Goal: Obtain resource: Download file/media

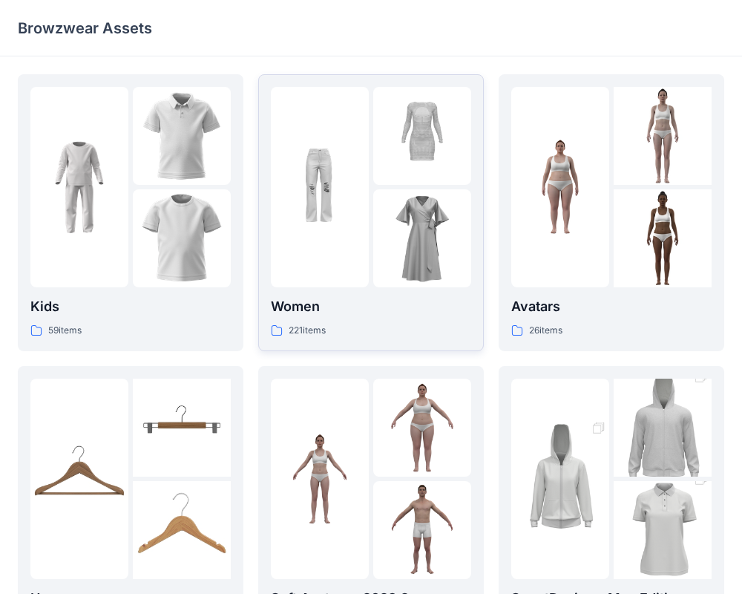
click at [310, 235] on img at bounding box center [320, 187] width 98 height 98
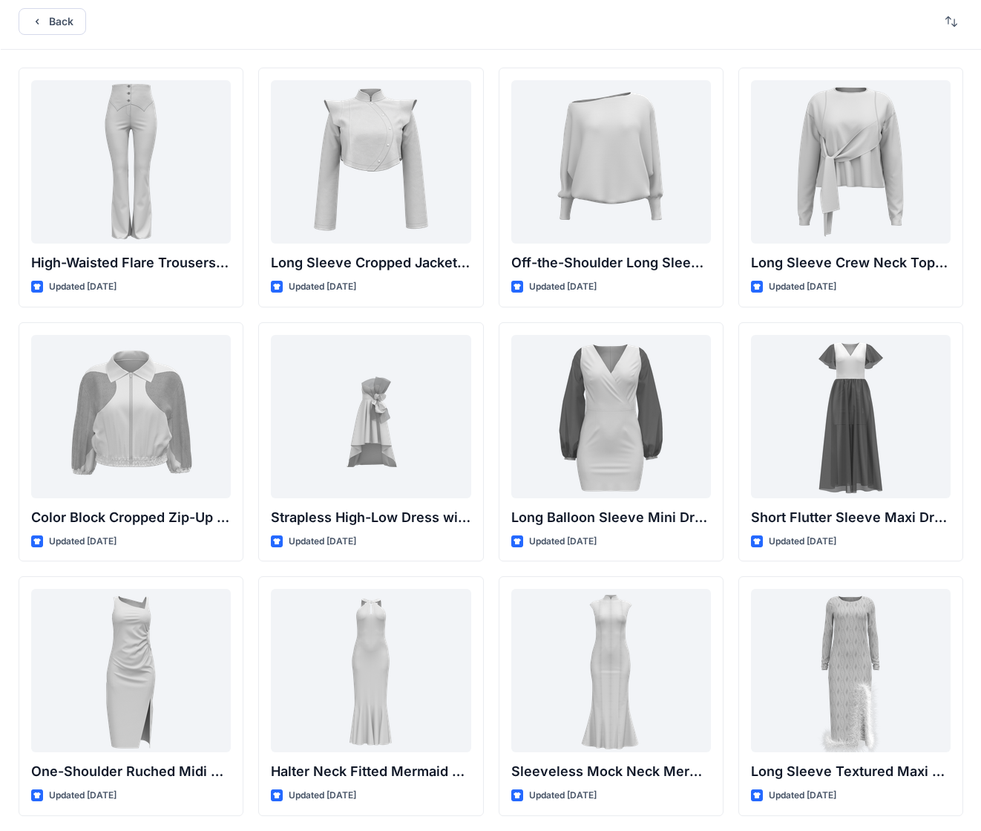
scroll to position [4, 0]
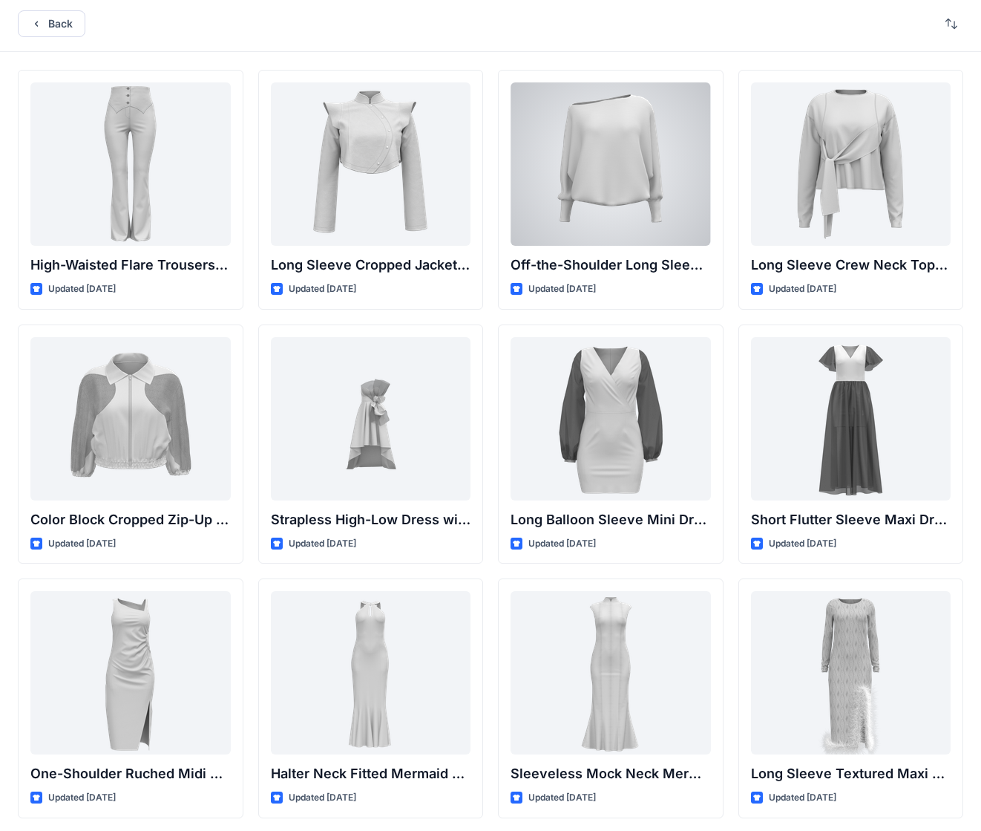
click at [658, 168] on div at bounding box center [611, 163] width 200 height 163
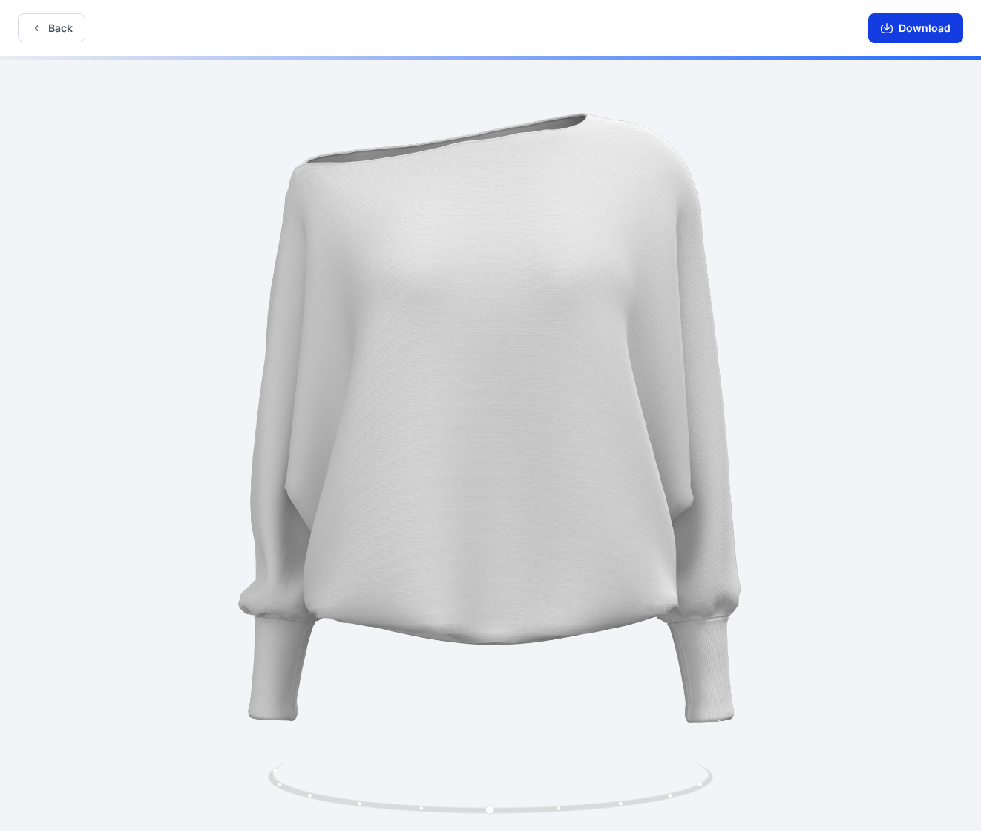
click at [742, 33] on button "Download" at bounding box center [915, 28] width 95 height 30
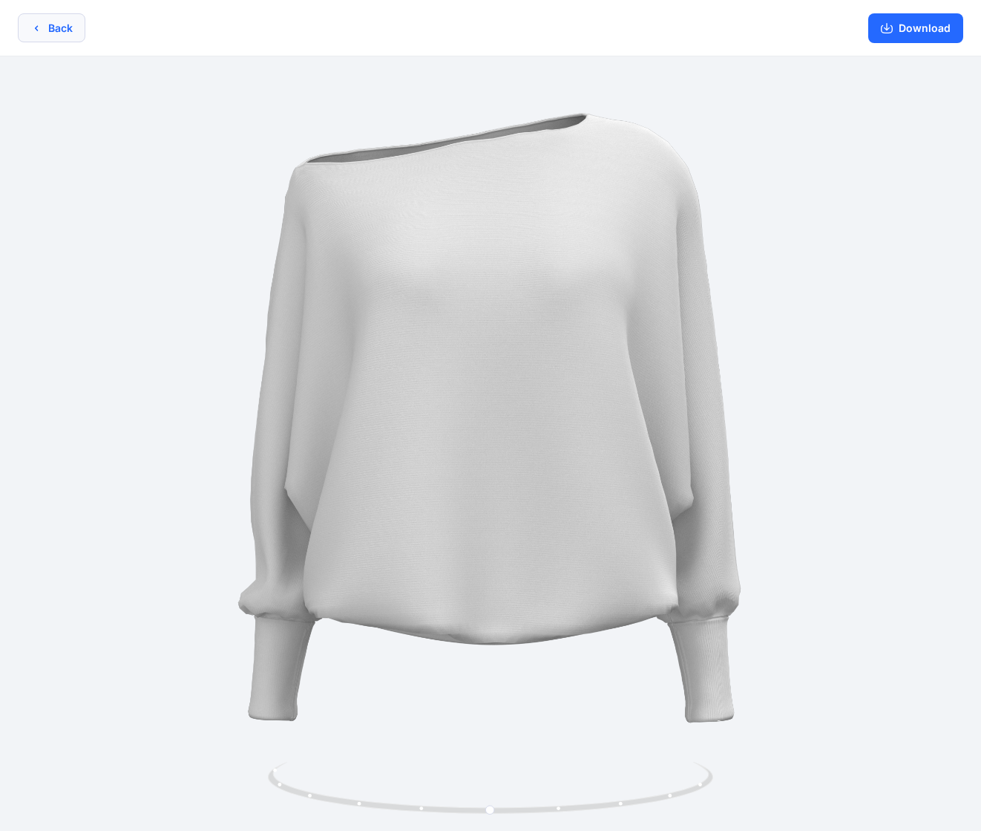
click at [47, 26] on button "Back" at bounding box center [52, 27] width 68 height 29
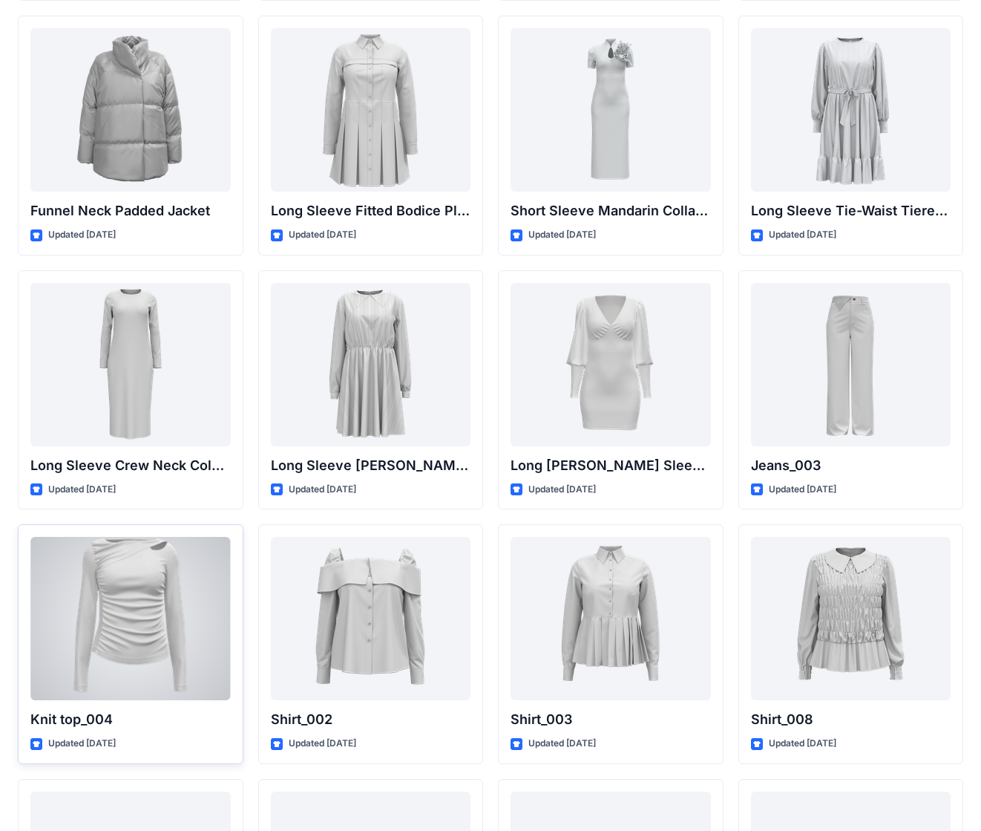
scroll to position [4377, 0]
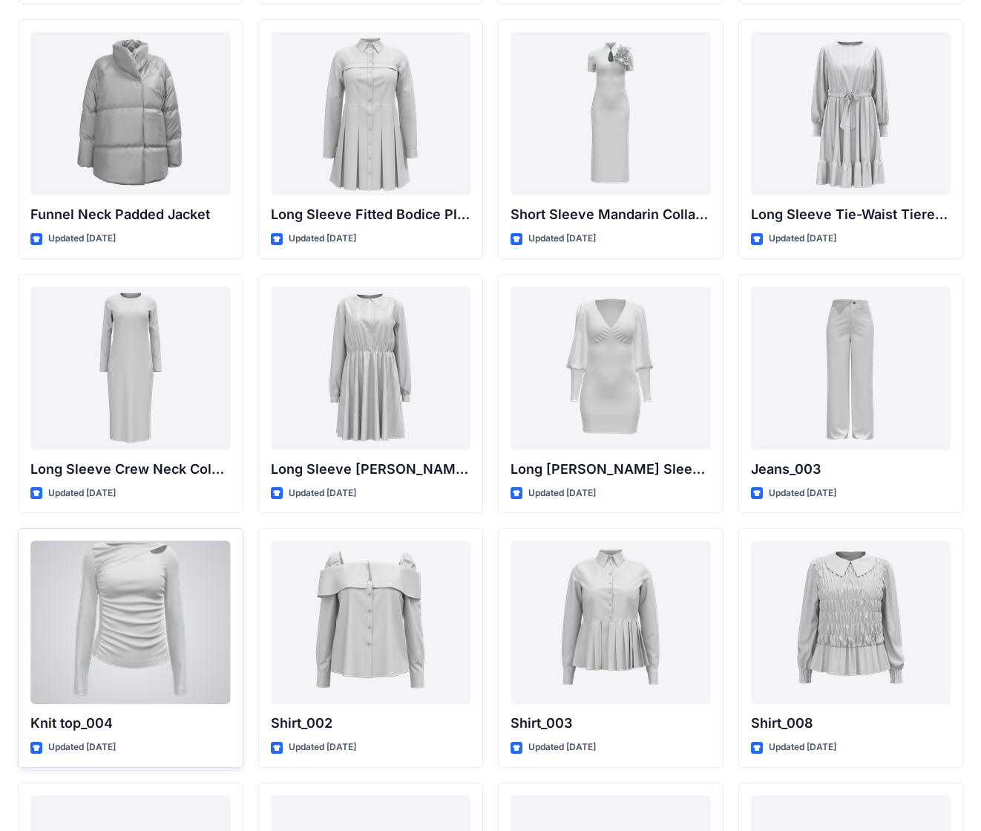
click at [149, 586] on div at bounding box center [130, 621] width 200 height 163
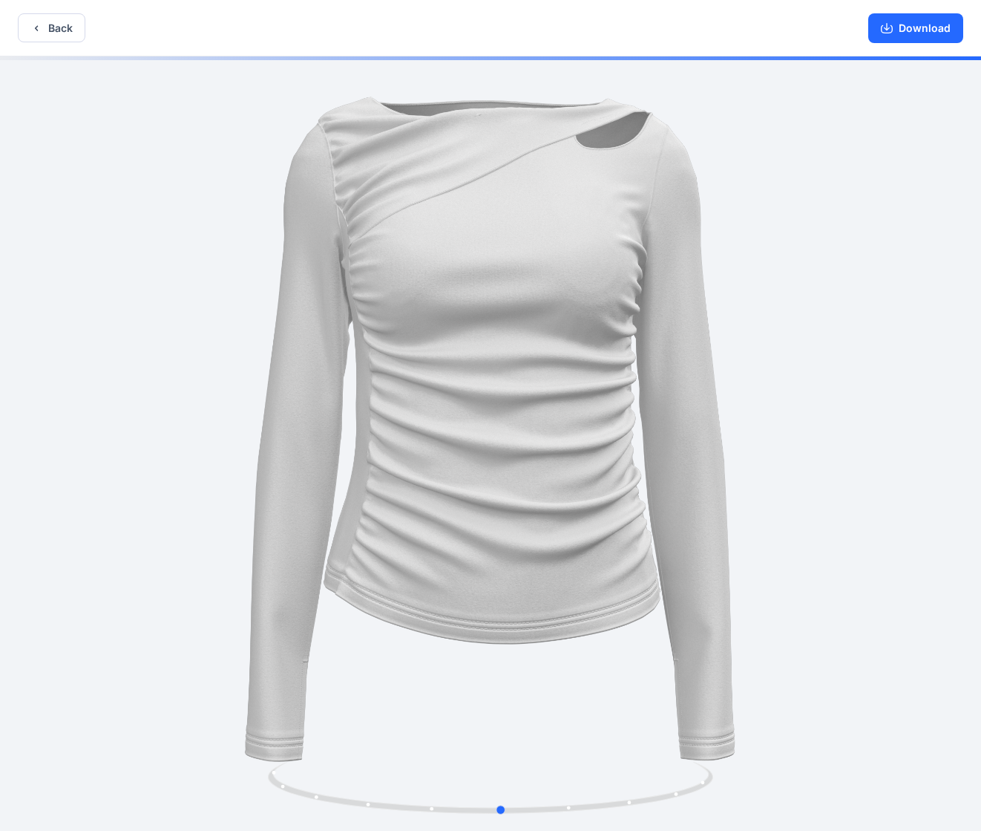
drag, startPoint x: 589, startPoint y: 594, endPoint x: 660, endPoint y: 589, distance: 71.4
click at [660, 589] on div at bounding box center [490, 444] width 981 height 777
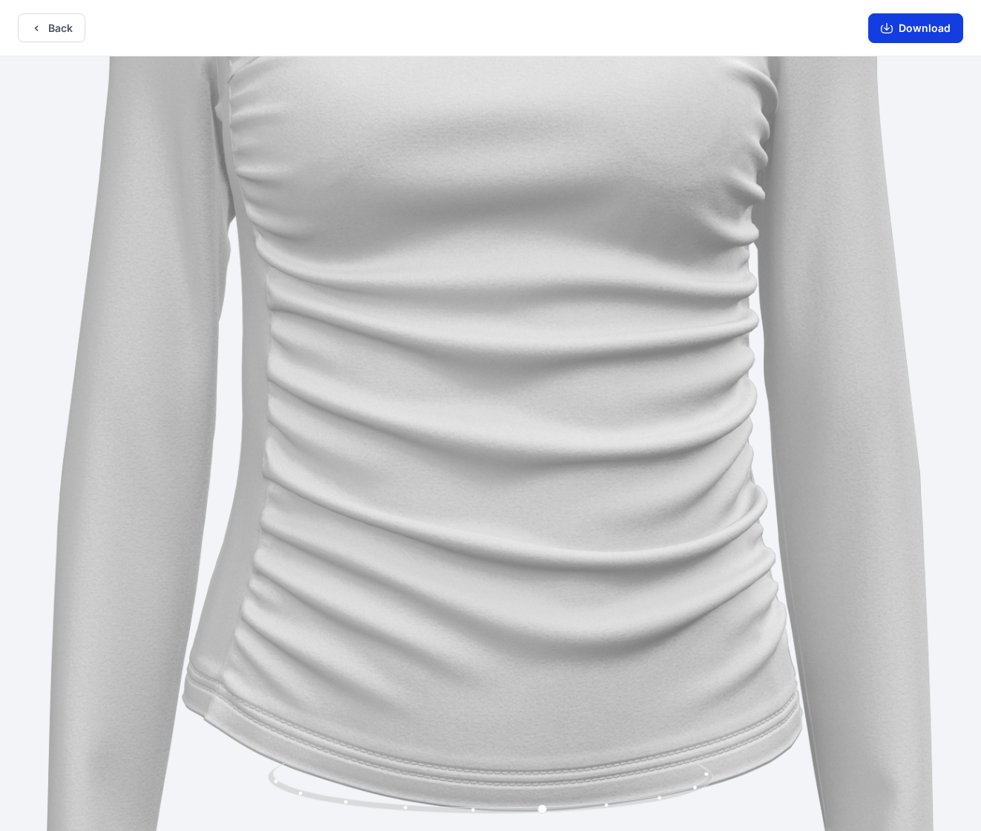
click at [742, 19] on button "Download" at bounding box center [915, 28] width 95 height 30
click at [48, 32] on button "Back" at bounding box center [52, 27] width 68 height 29
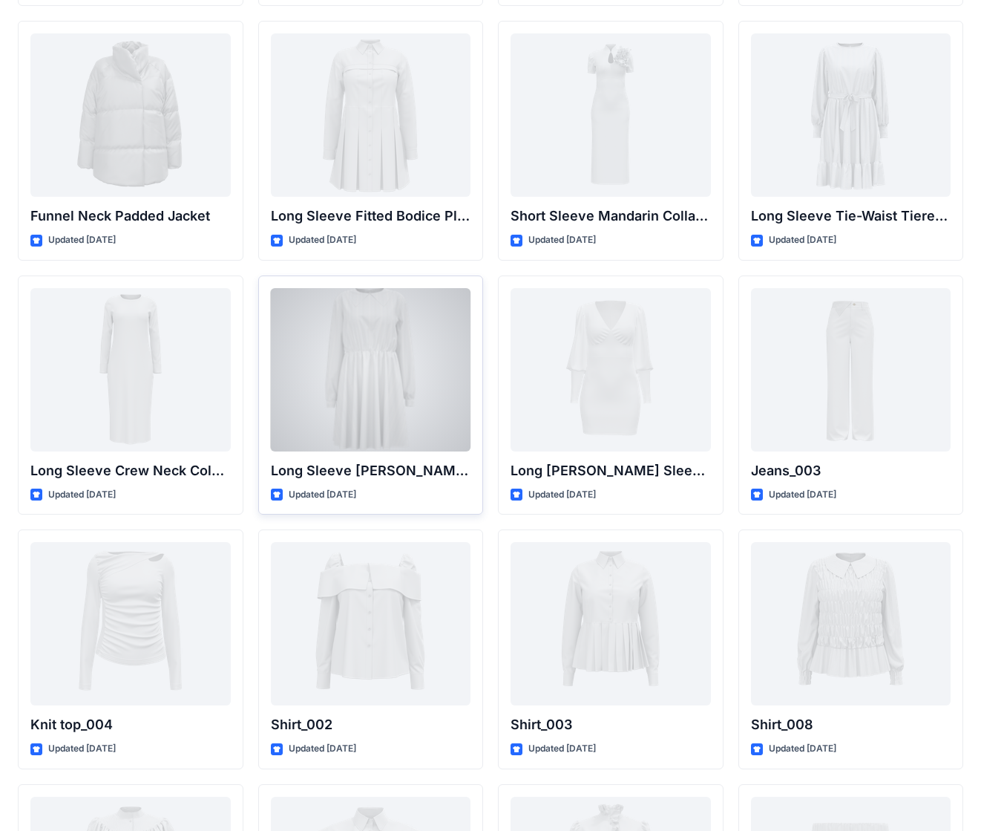
scroll to position [4387, 0]
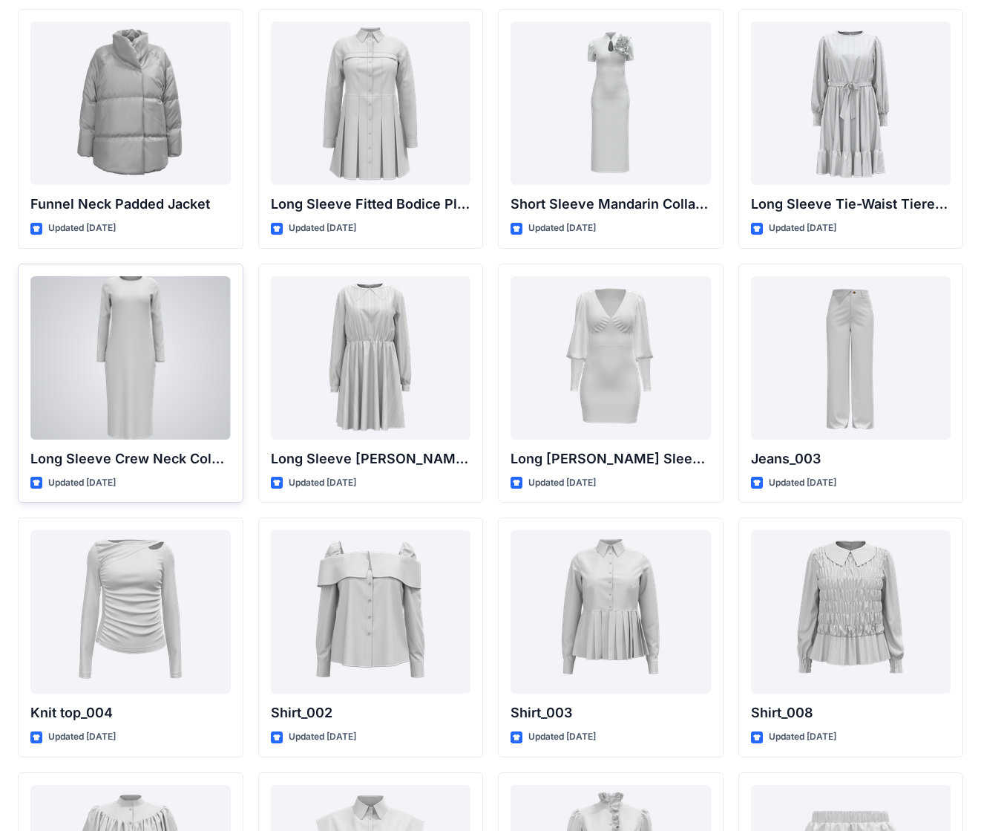
click at [154, 372] on div at bounding box center [130, 357] width 200 height 163
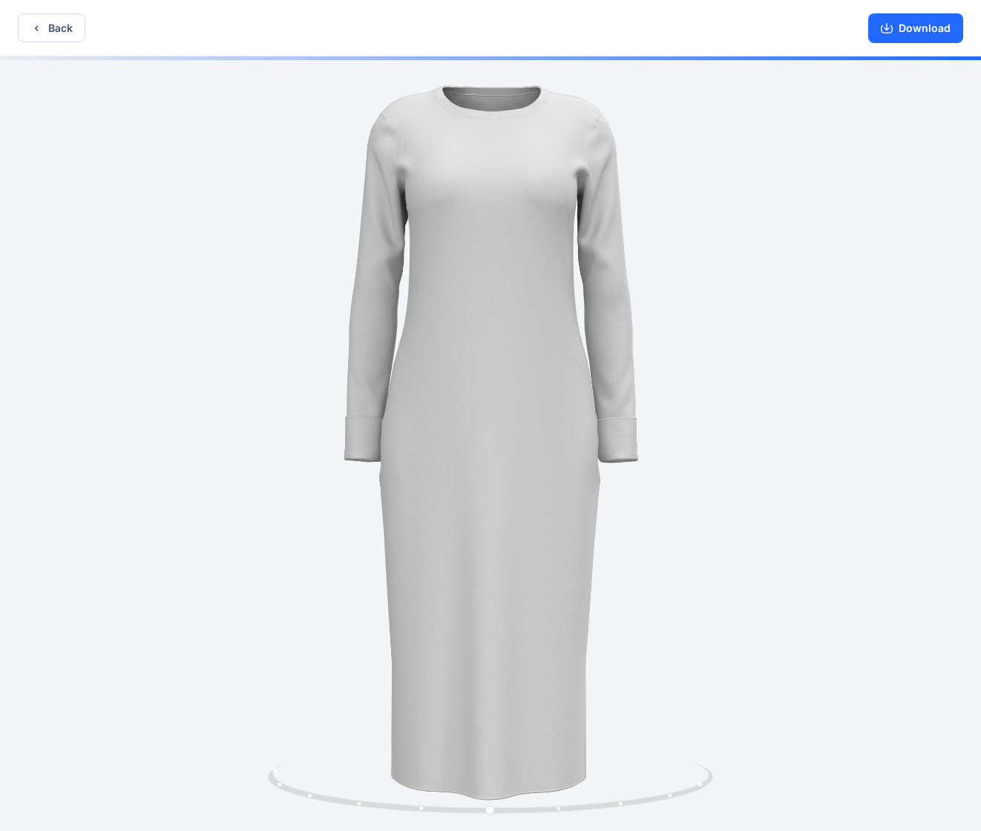
click at [383, 270] on div at bounding box center [490, 444] width 981 height 777
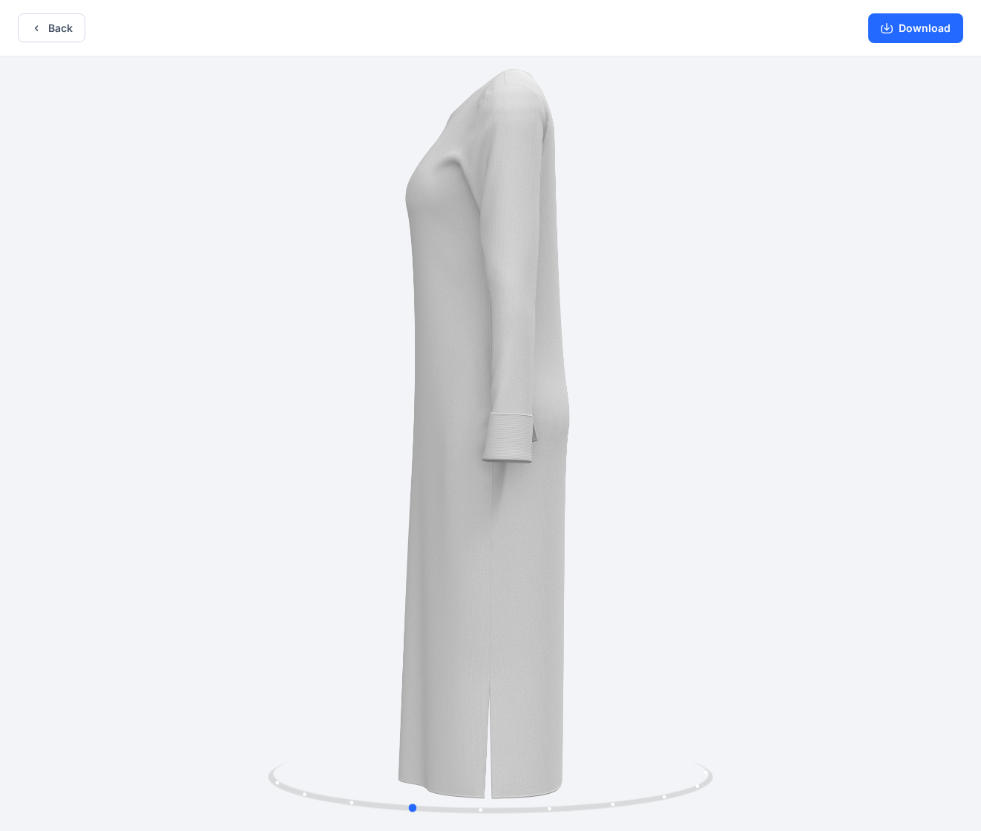
drag, startPoint x: 646, startPoint y: 587, endPoint x: 860, endPoint y: 580, distance: 213.9
click at [742, 570] on div at bounding box center [490, 444] width 981 height 777
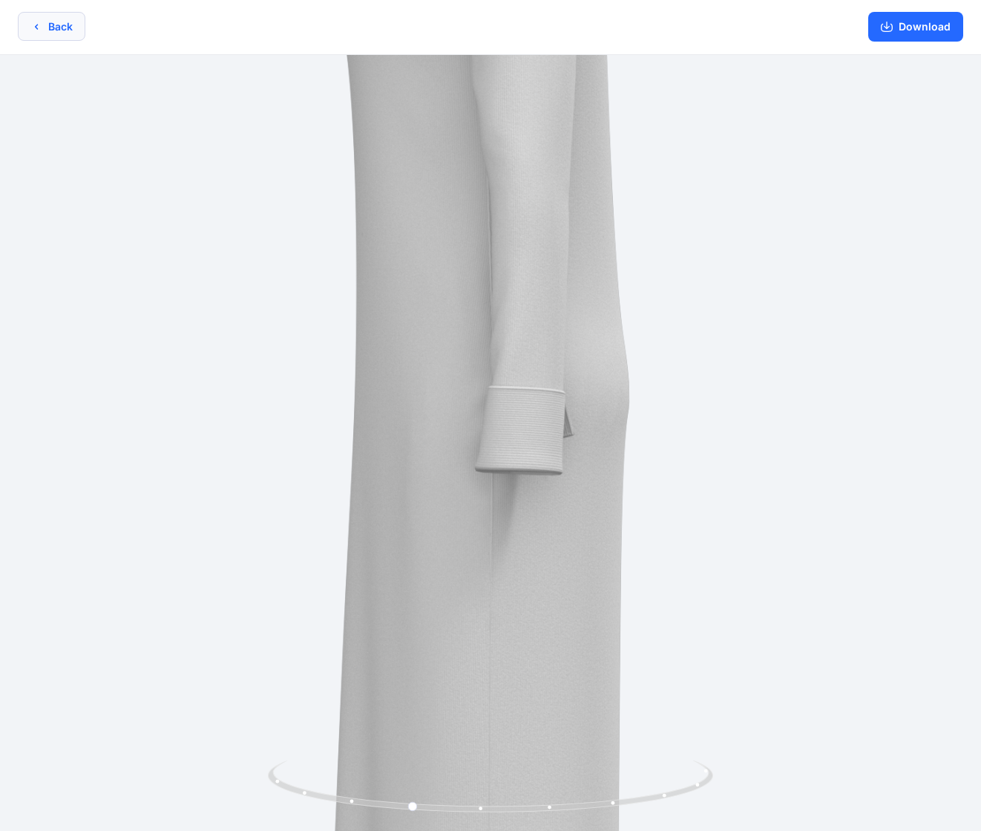
click at [59, 21] on button "Back" at bounding box center [52, 26] width 68 height 29
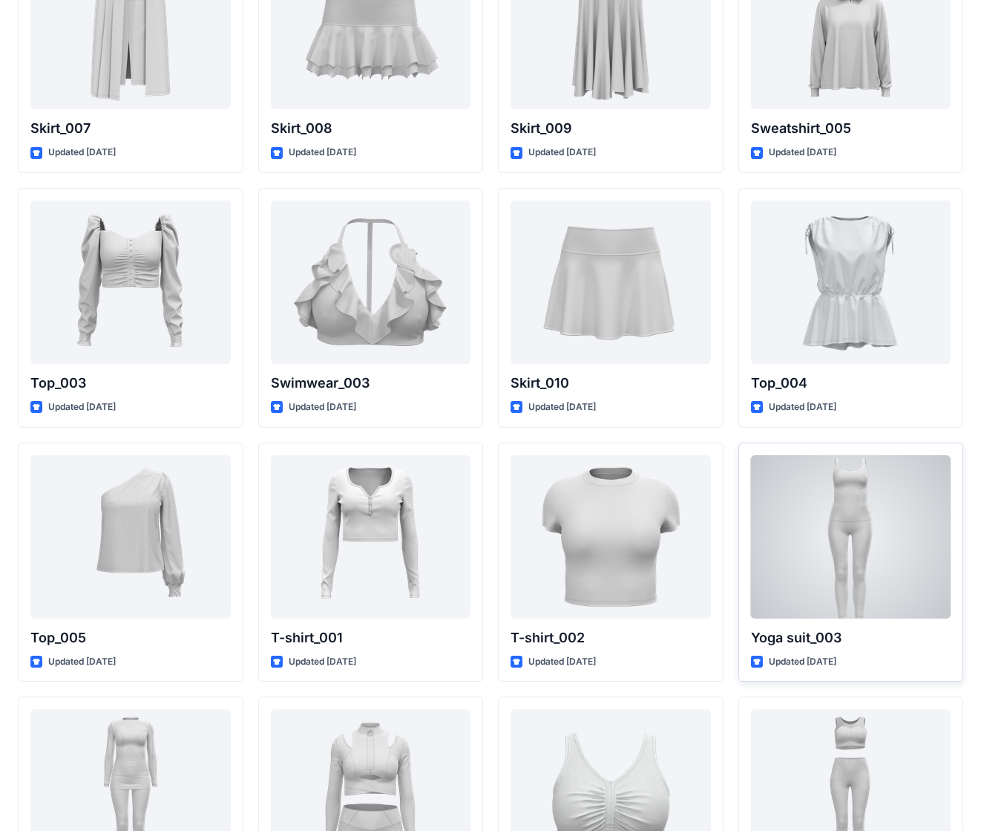
scroll to position [5488, 0]
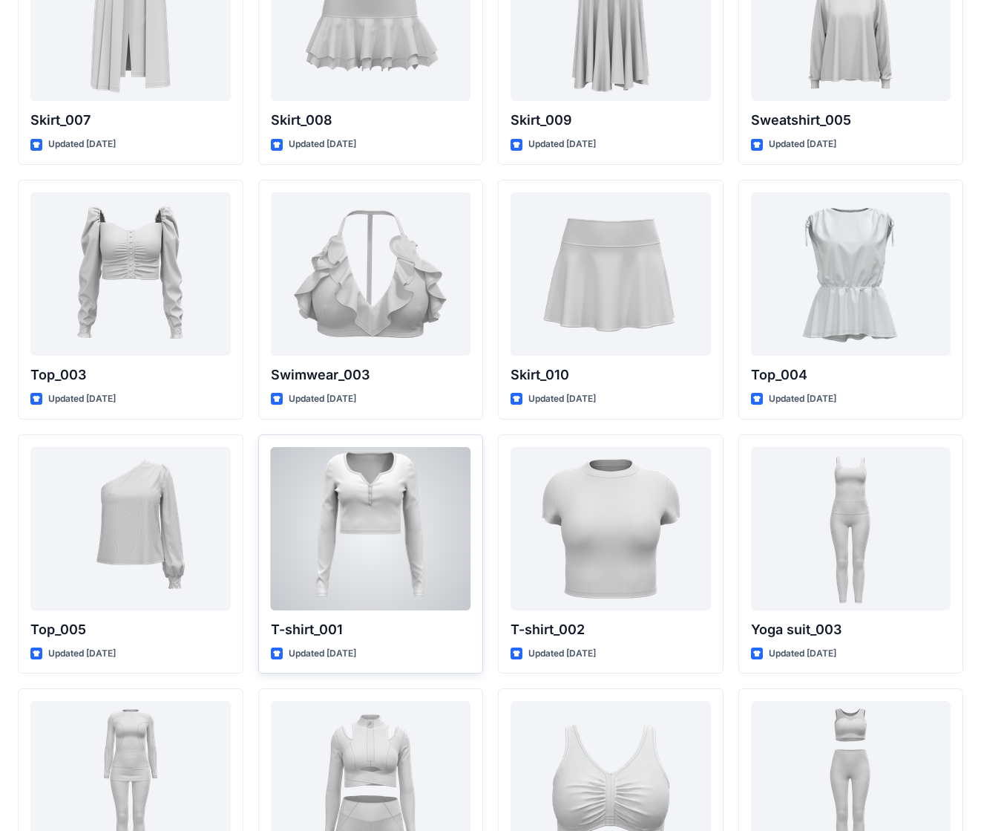
click at [368, 477] on div at bounding box center [371, 528] width 200 height 163
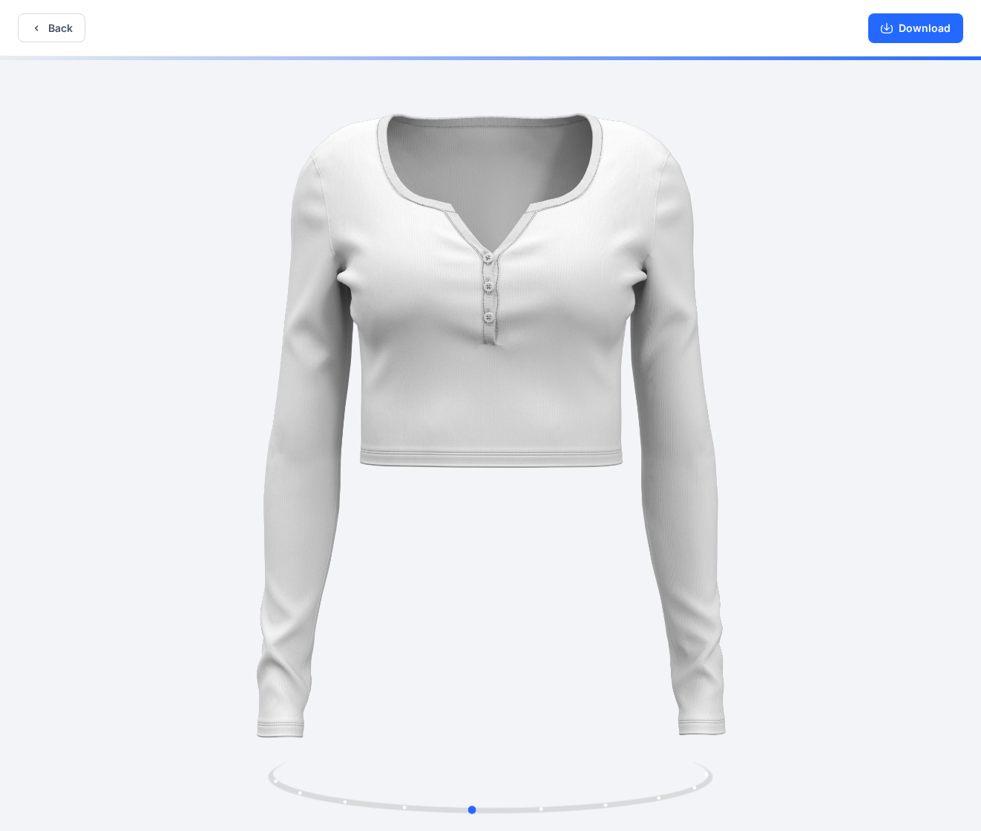
drag, startPoint x: 583, startPoint y: 416, endPoint x: 638, endPoint y: 418, distance: 54.2
click at [638, 418] on div at bounding box center [490, 444] width 981 height 777
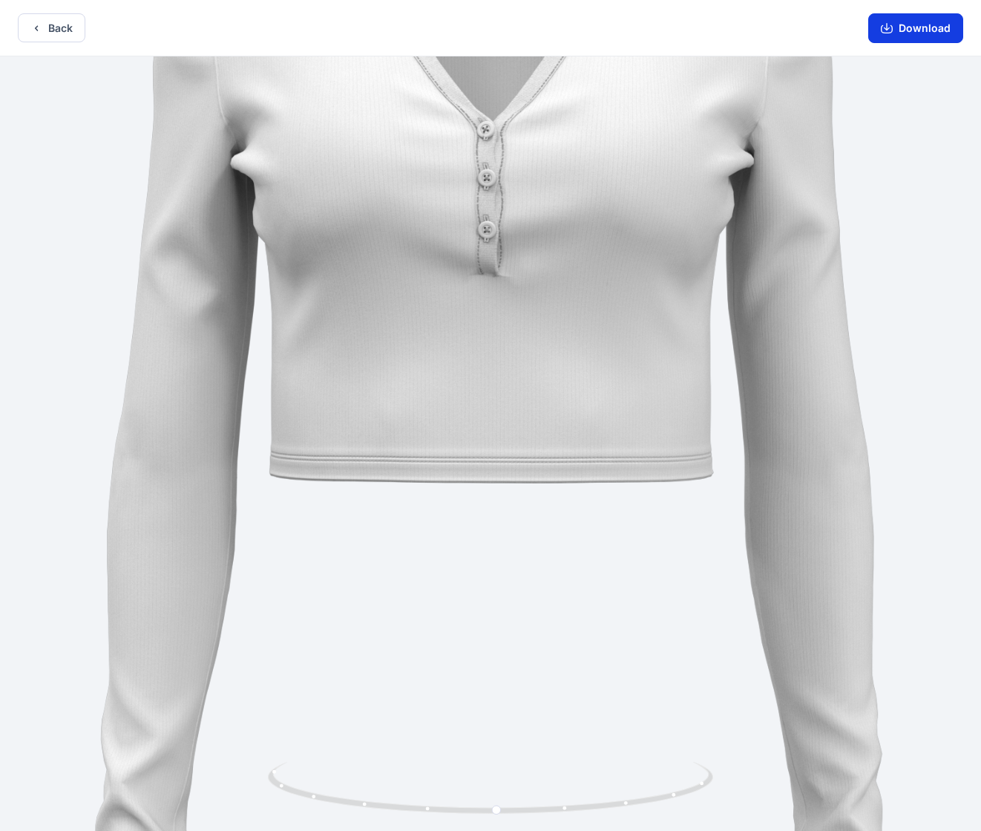
click at [742, 34] on button "Download" at bounding box center [915, 28] width 95 height 30
click at [42, 24] on icon "button" at bounding box center [36, 28] width 12 height 12
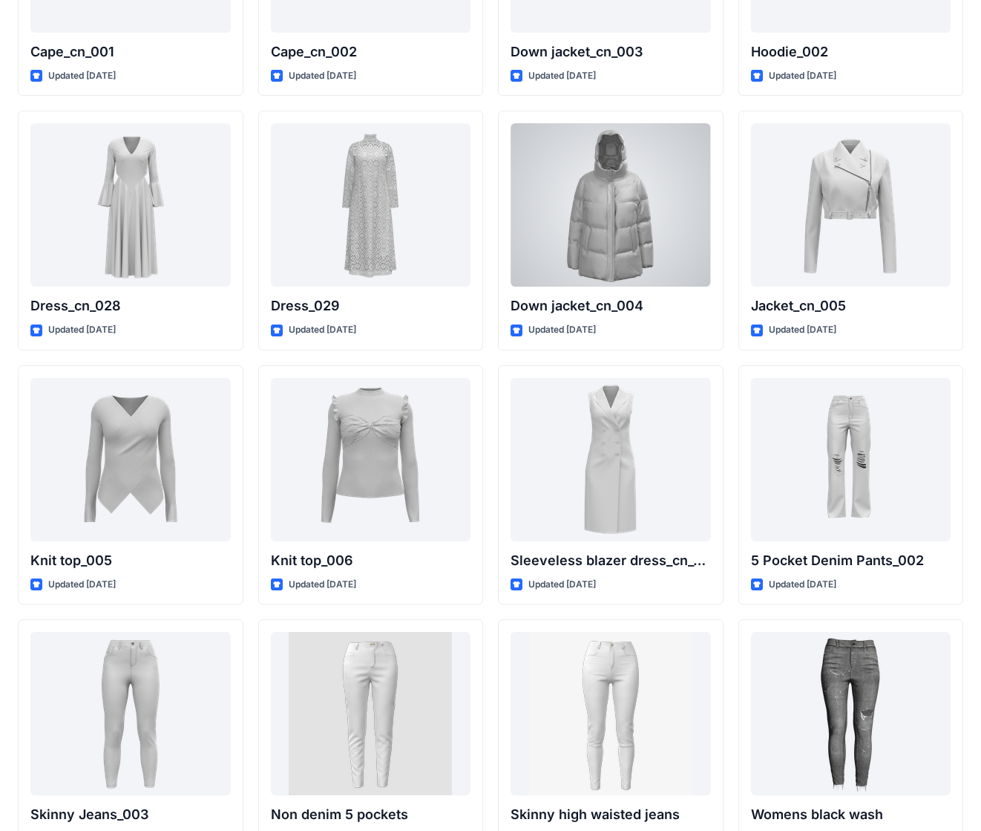
scroll to position [7085, 0]
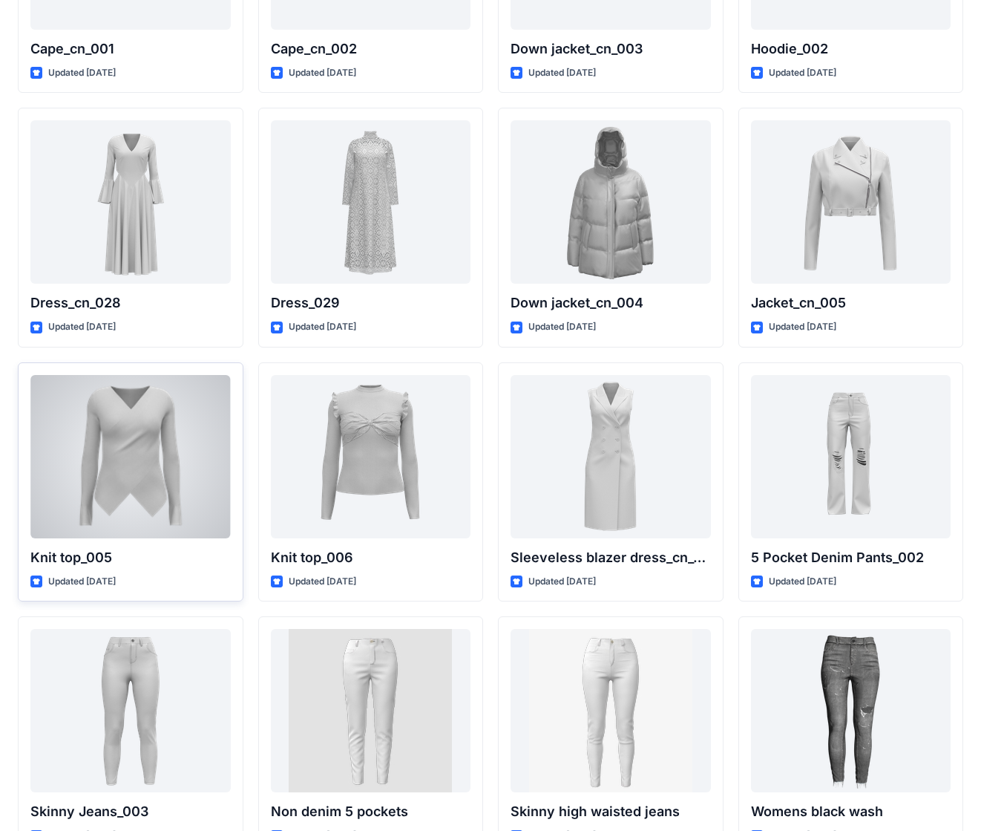
click at [164, 431] on div at bounding box center [130, 456] width 200 height 163
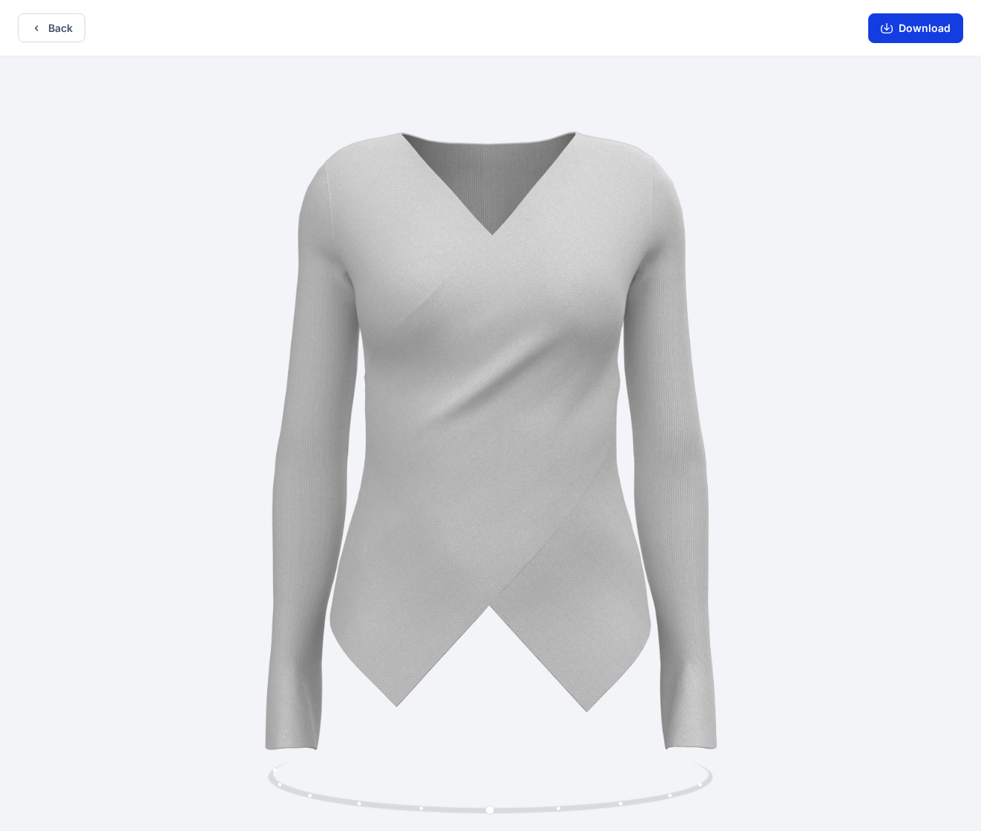
click at [742, 27] on button "Download" at bounding box center [915, 28] width 95 height 30
click at [53, 33] on button "Back" at bounding box center [52, 27] width 68 height 29
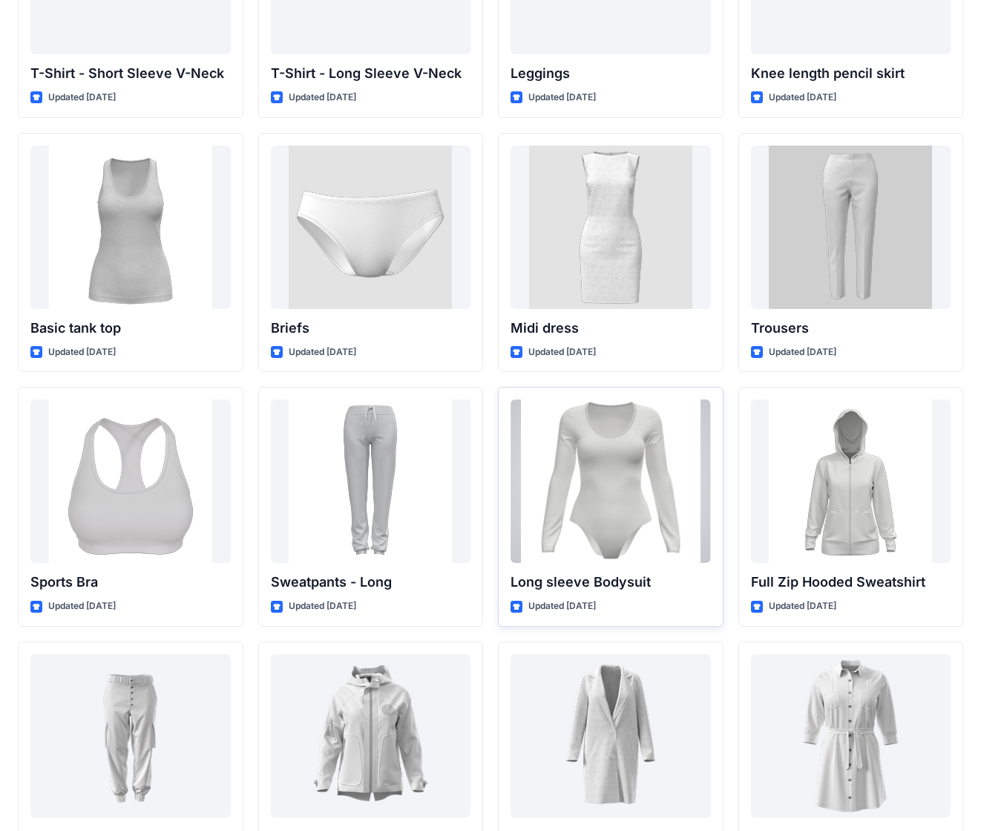
scroll to position [9103, 0]
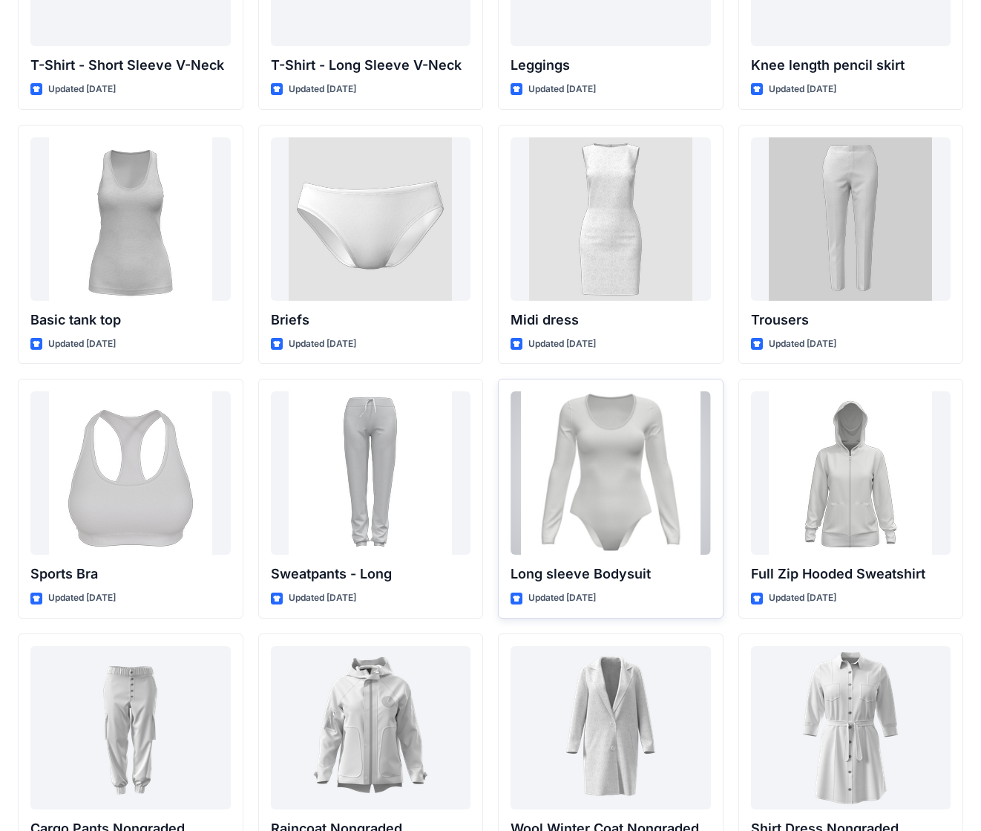
click at [644, 454] on div at bounding box center [611, 472] width 200 height 163
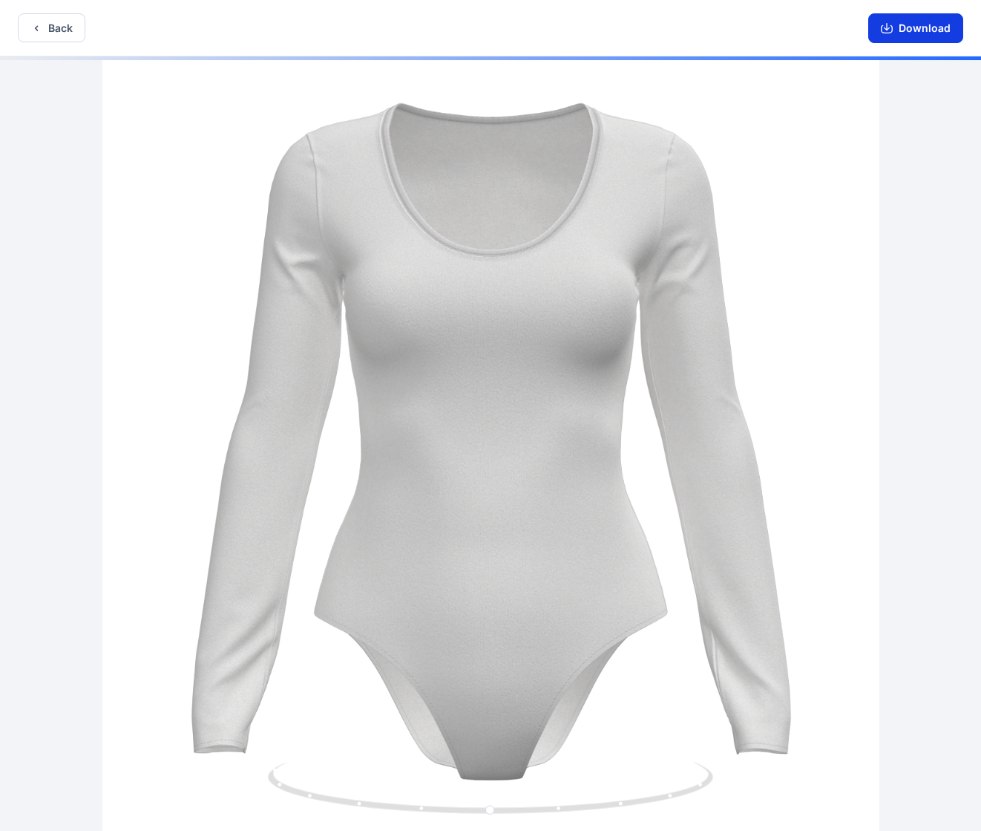
click at [742, 26] on button "Download" at bounding box center [915, 28] width 95 height 30
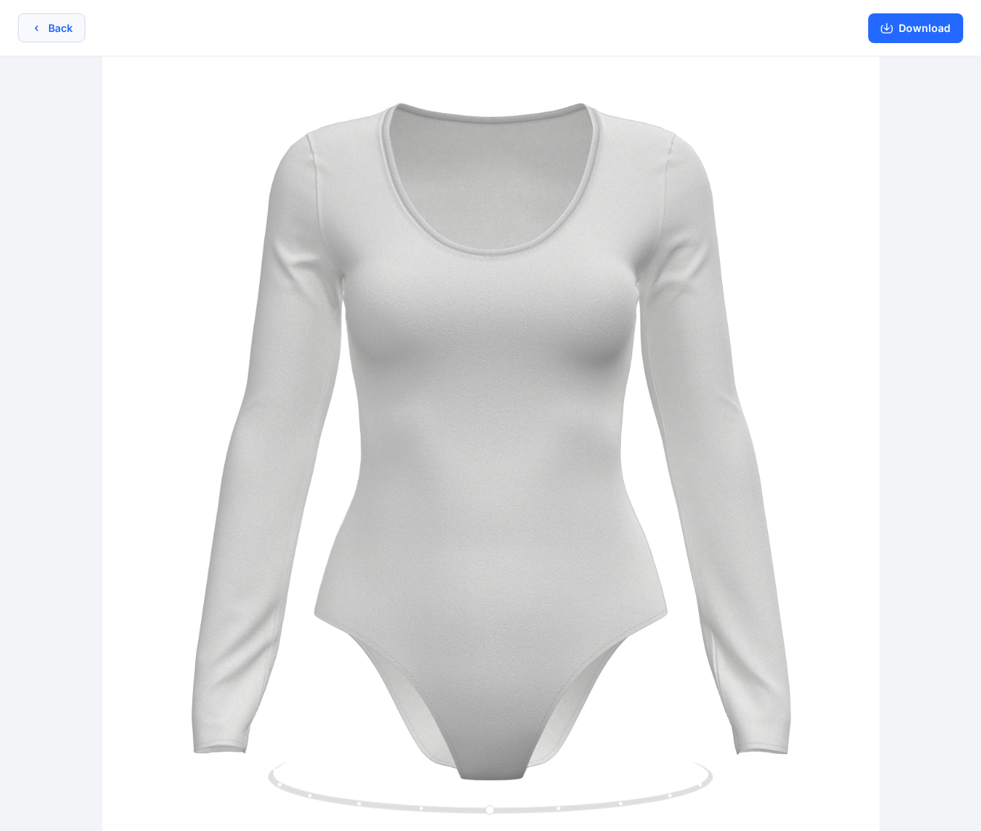
click at [61, 30] on button "Back" at bounding box center [52, 27] width 68 height 29
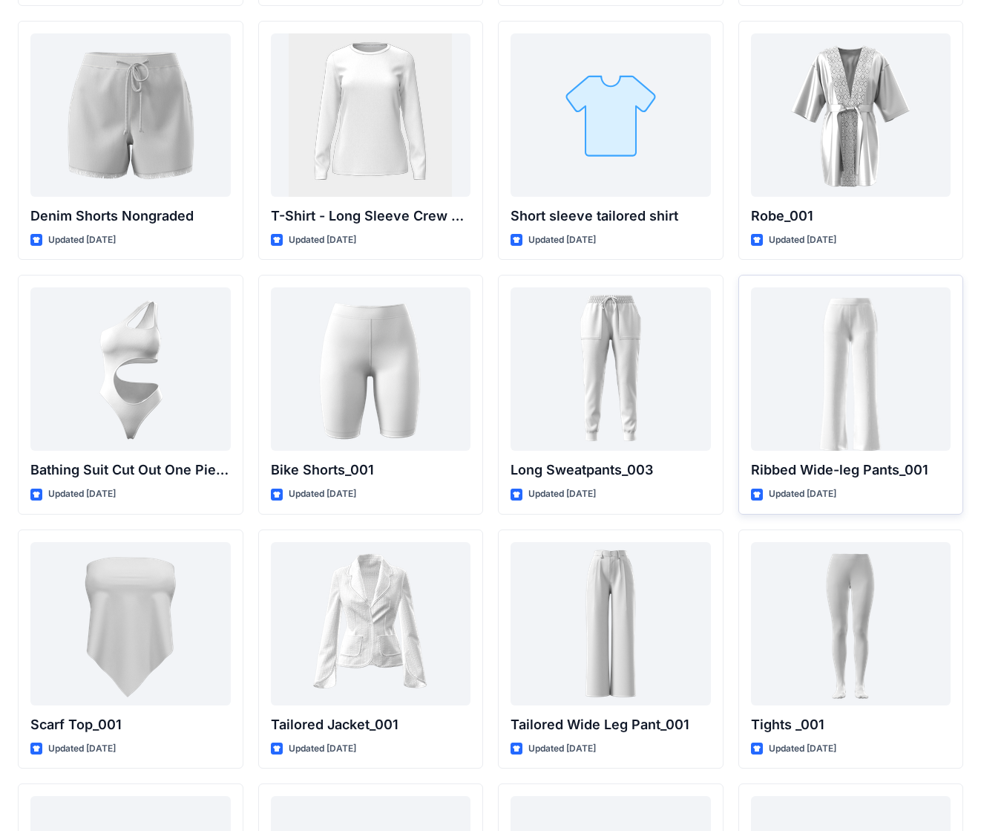
scroll to position [11983, 0]
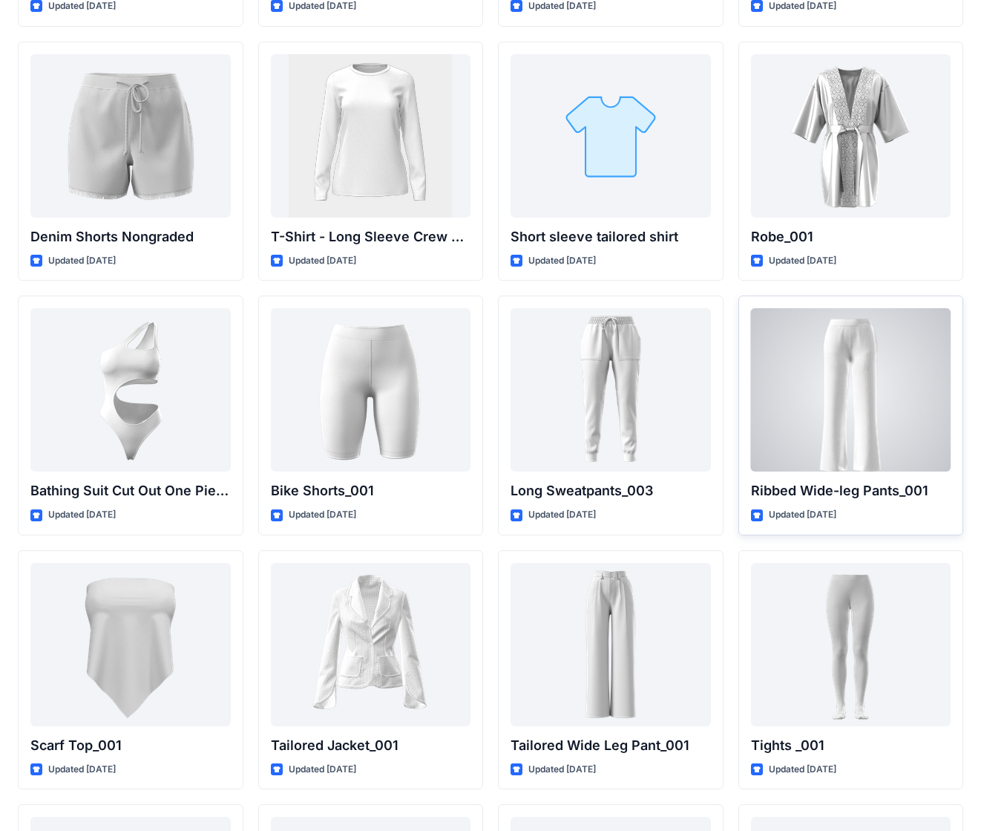
click at [742, 409] on div at bounding box center [851, 389] width 200 height 163
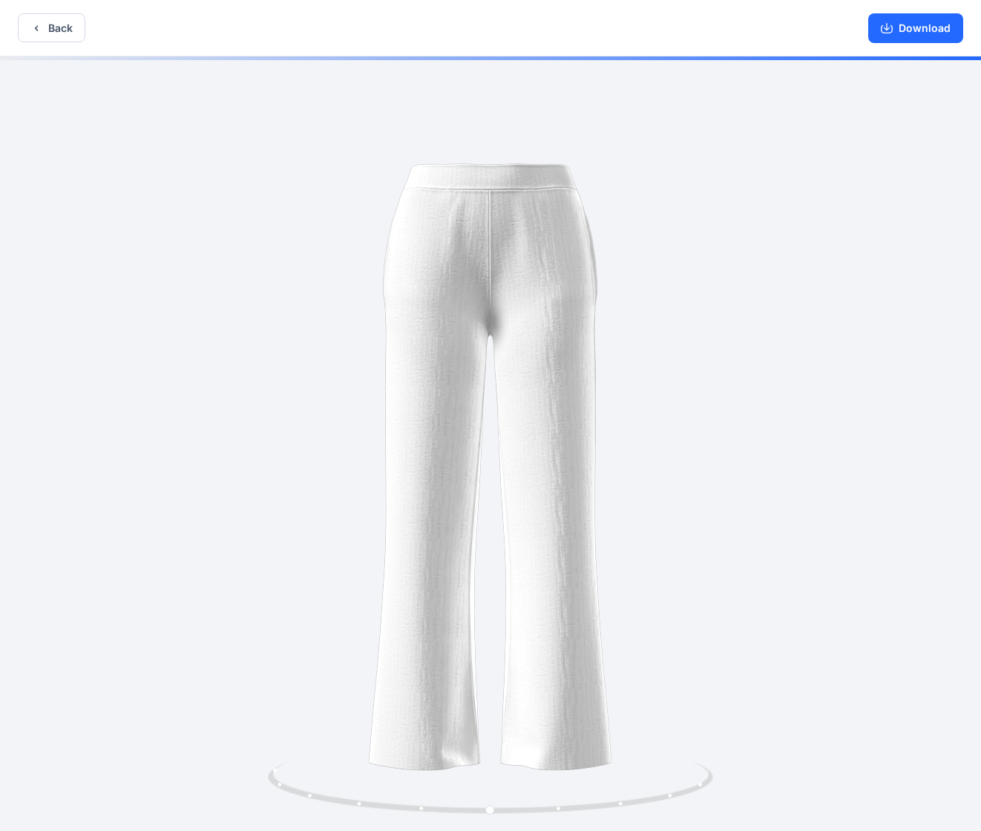
drag, startPoint x: 557, startPoint y: 327, endPoint x: 326, endPoint y: 329, distance: 230.8
click at [326, 329] on img at bounding box center [490, 445] width 713 height 713
drag, startPoint x: 587, startPoint y: 318, endPoint x: 372, endPoint y: 313, distance: 215.3
click at [372, 313] on img at bounding box center [490, 445] width 713 height 713
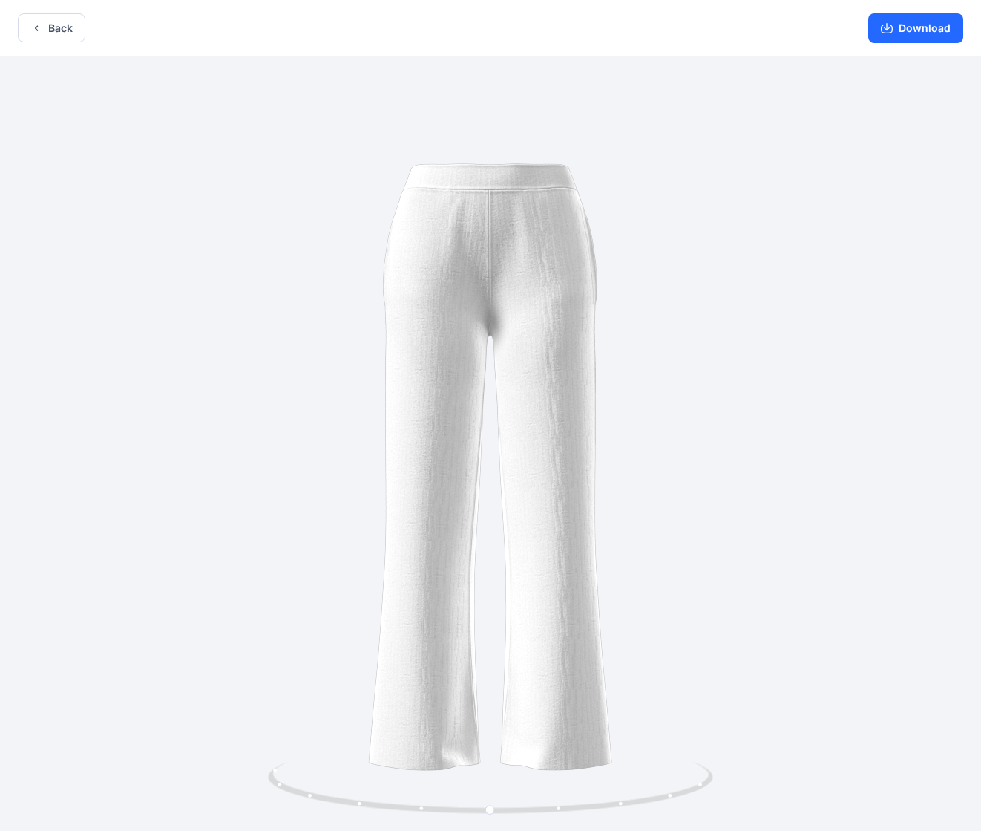
drag, startPoint x: 455, startPoint y: 313, endPoint x: 737, endPoint y: 313, distance: 282.1
click at [742, 312] on img at bounding box center [490, 445] width 713 height 713
drag, startPoint x: 524, startPoint y: 310, endPoint x: 307, endPoint y: 298, distance: 217.1
click at [307, 298] on img at bounding box center [490, 445] width 713 height 713
drag, startPoint x: 657, startPoint y: 324, endPoint x: 764, endPoint y: 583, distance: 279.5
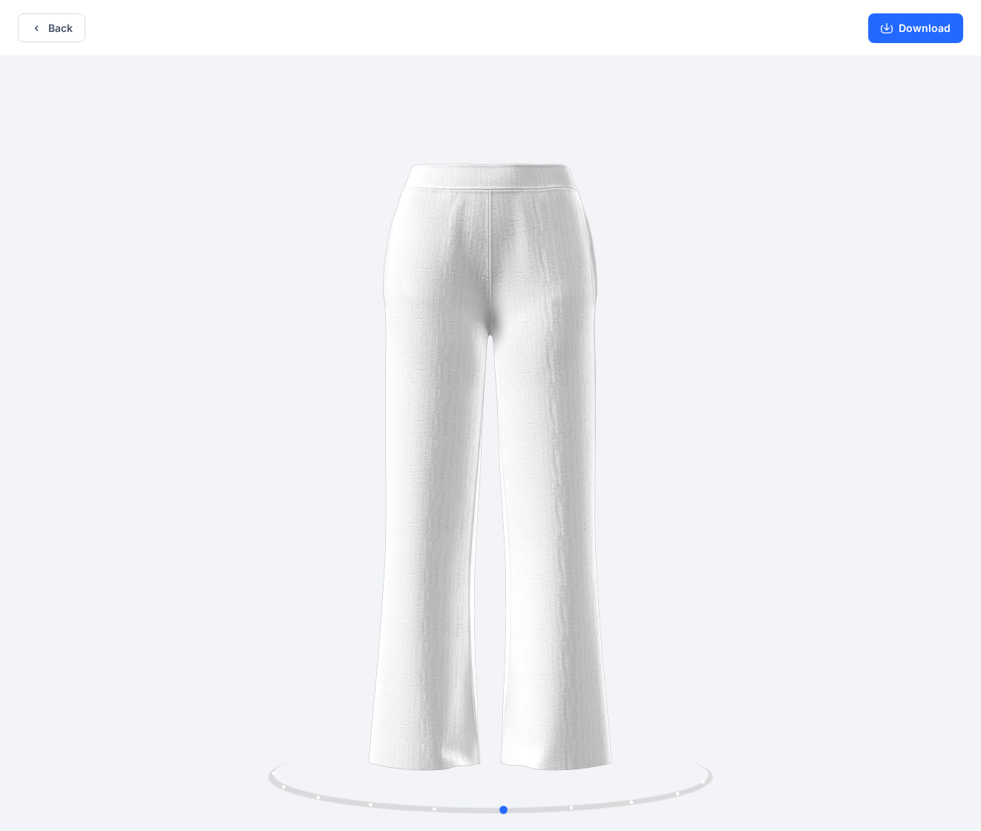
click at [742, 399] on div at bounding box center [490, 444] width 981 height 777
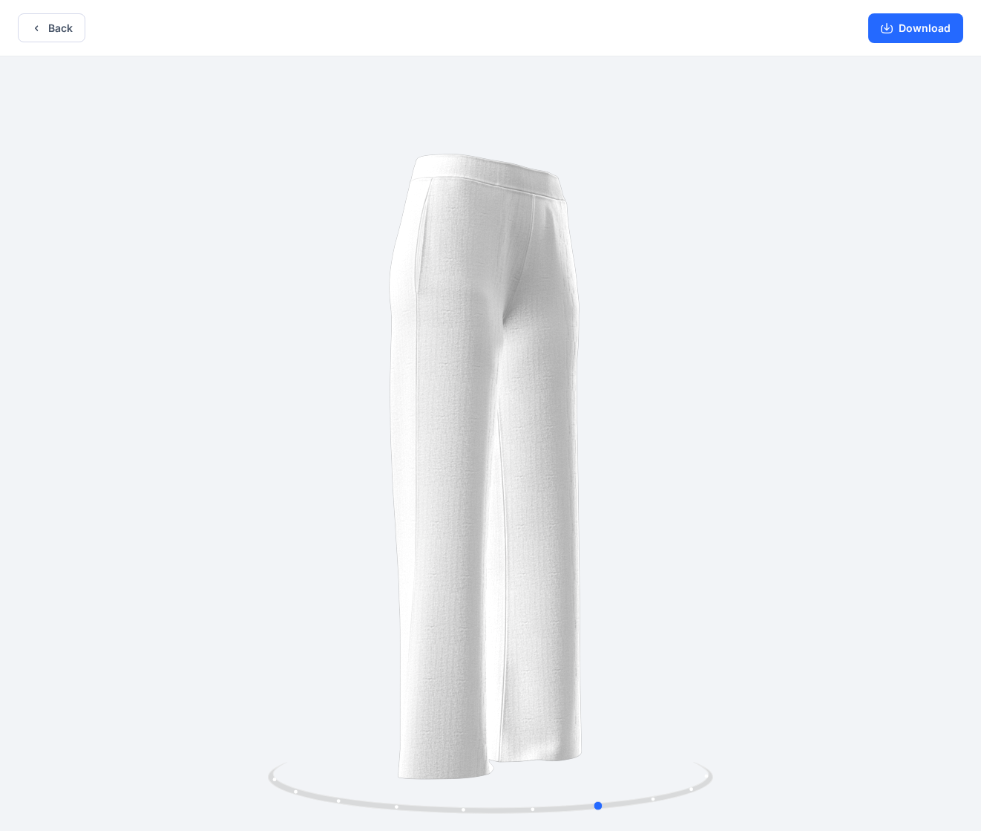
drag, startPoint x: 554, startPoint y: 668, endPoint x: 924, endPoint y: 644, distance: 371.2
click at [742, 593] on div at bounding box center [490, 444] width 981 height 777
click at [742, 39] on button "Download" at bounding box center [915, 28] width 95 height 30
click at [70, 32] on button "Back" at bounding box center [52, 27] width 68 height 29
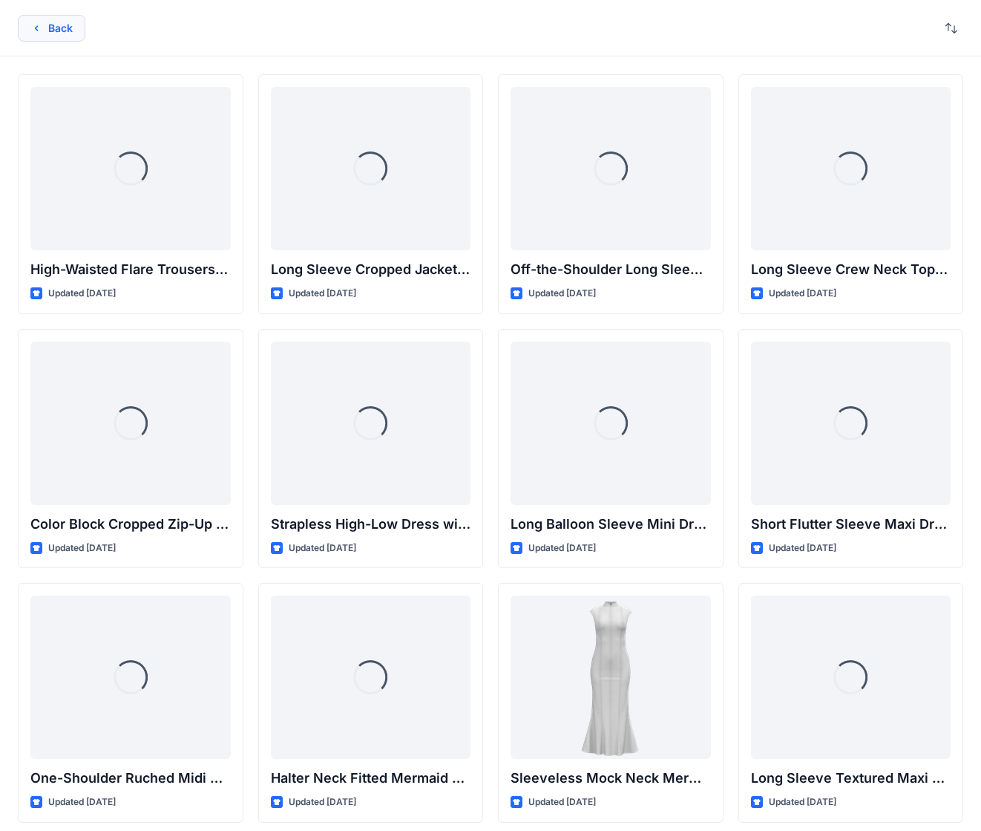
click at [65, 31] on button "Back" at bounding box center [52, 28] width 68 height 27
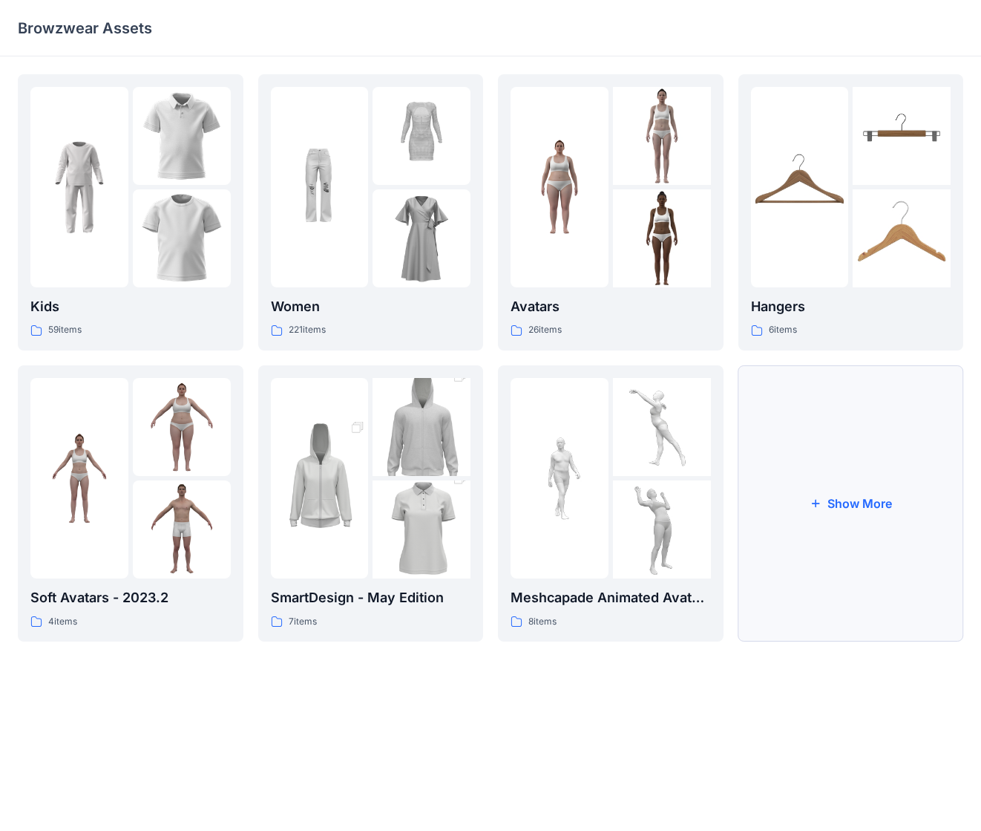
click at [742, 523] on button "Show More" at bounding box center [852, 503] width 226 height 276
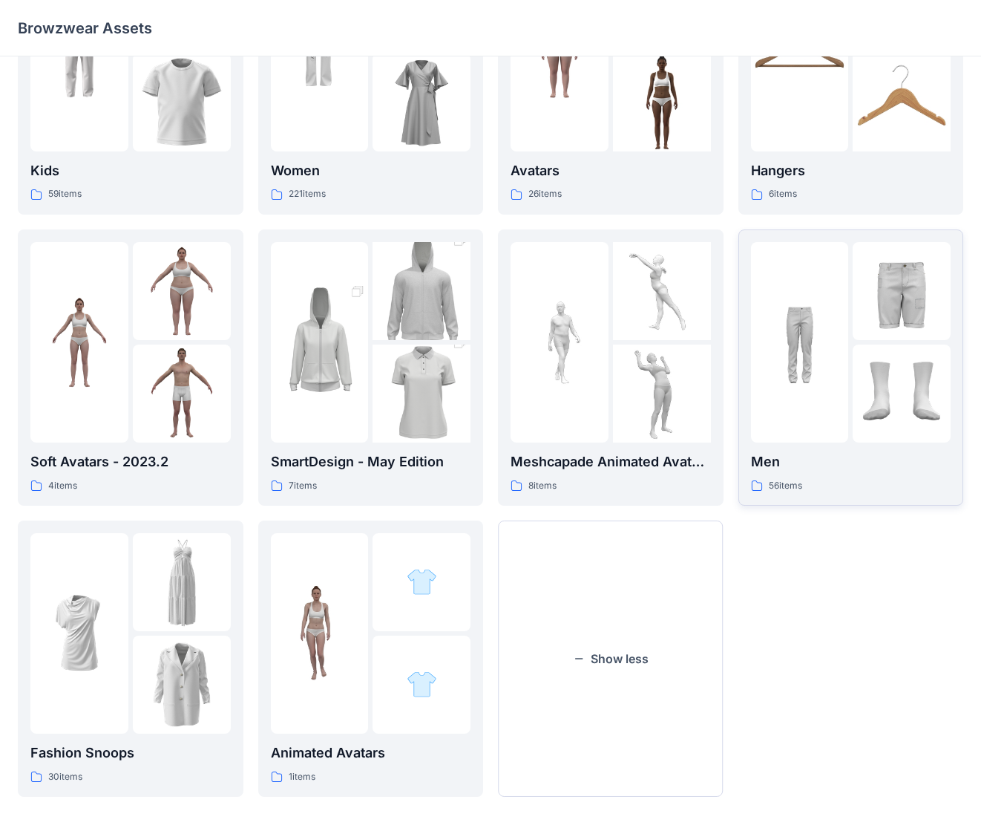
scroll to position [143, 0]
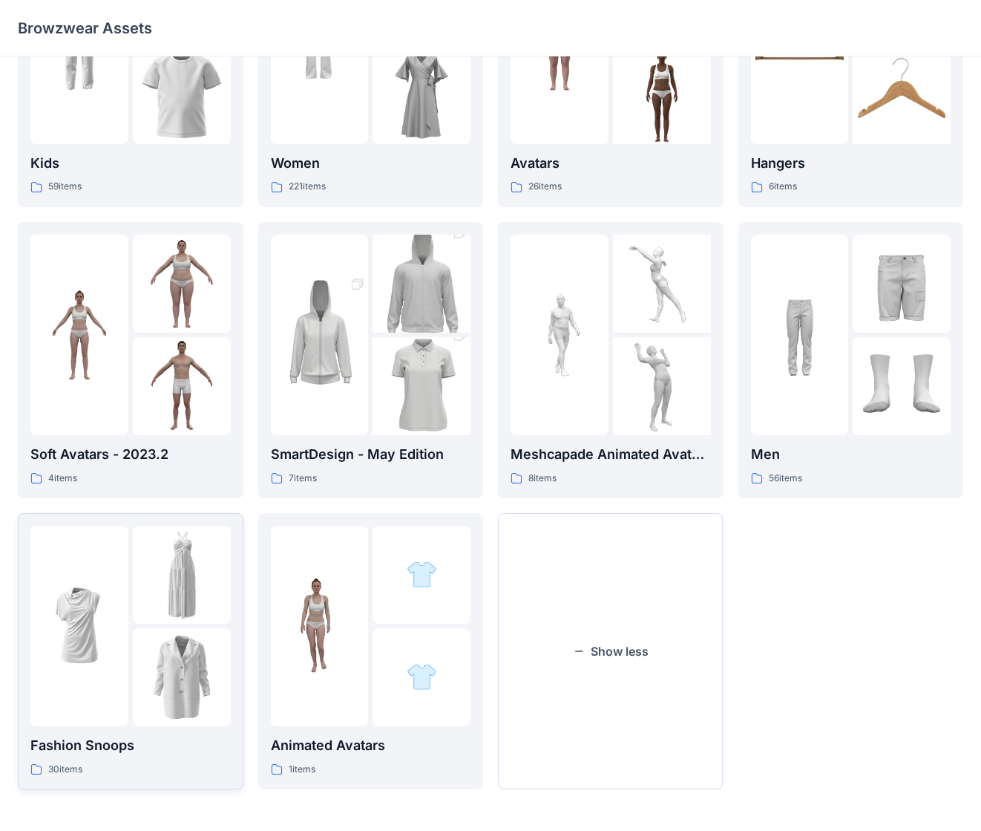
click at [140, 593] on img at bounding box center [182, 677] width 98 height 98
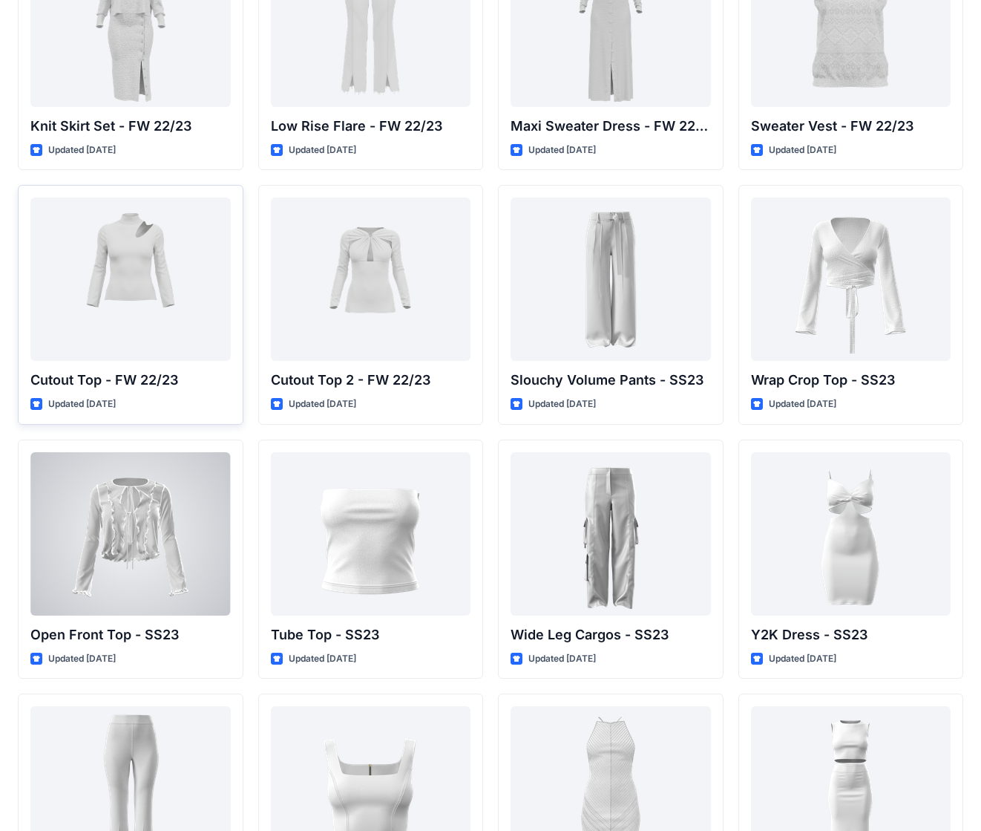
scroll to position [399, 0]
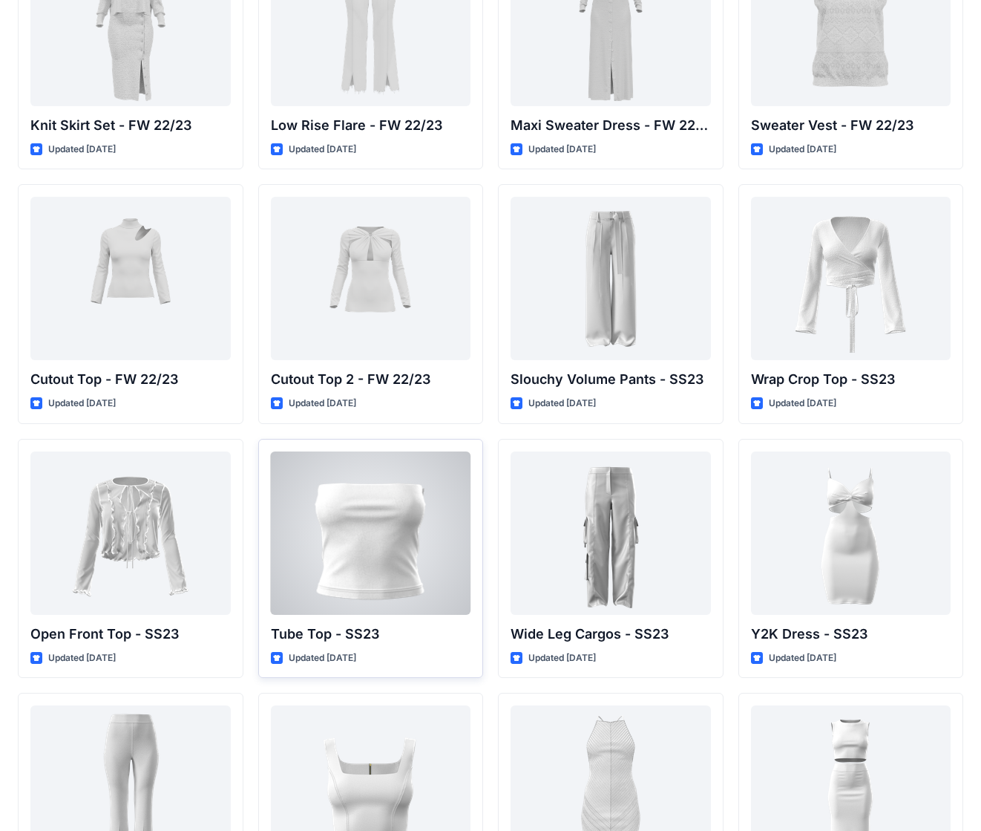
click at [412, 511] on div at bounding box center [371, 532] width 200 height 163
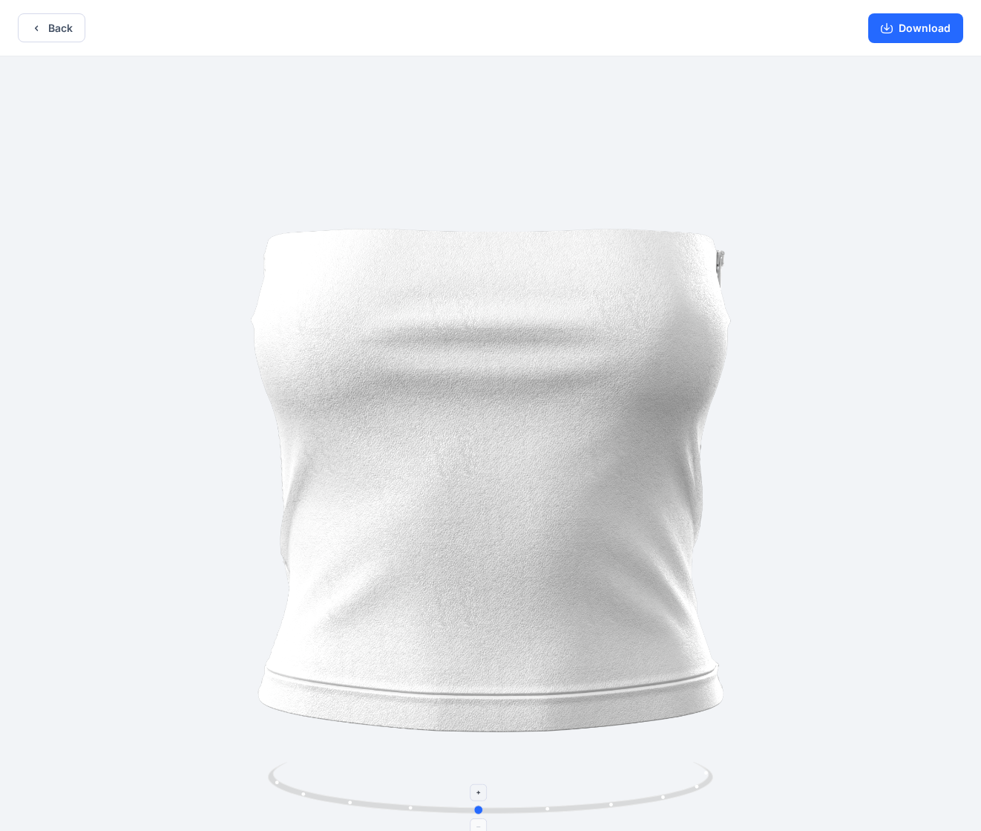
drag, startPoint x: 603, startPoint y: 817, endPoint x: 603, endPoint y: 777, distance: 40.1
click at [603, 593] on div at bounding box center [490, 444] width 981 height 777
click at [742, 24] on icon "button" at bounding box center [887, 28] width 12 height 12
click at [73, 28] on button "Back" at bounding box center [52, 27] width 68 height 29
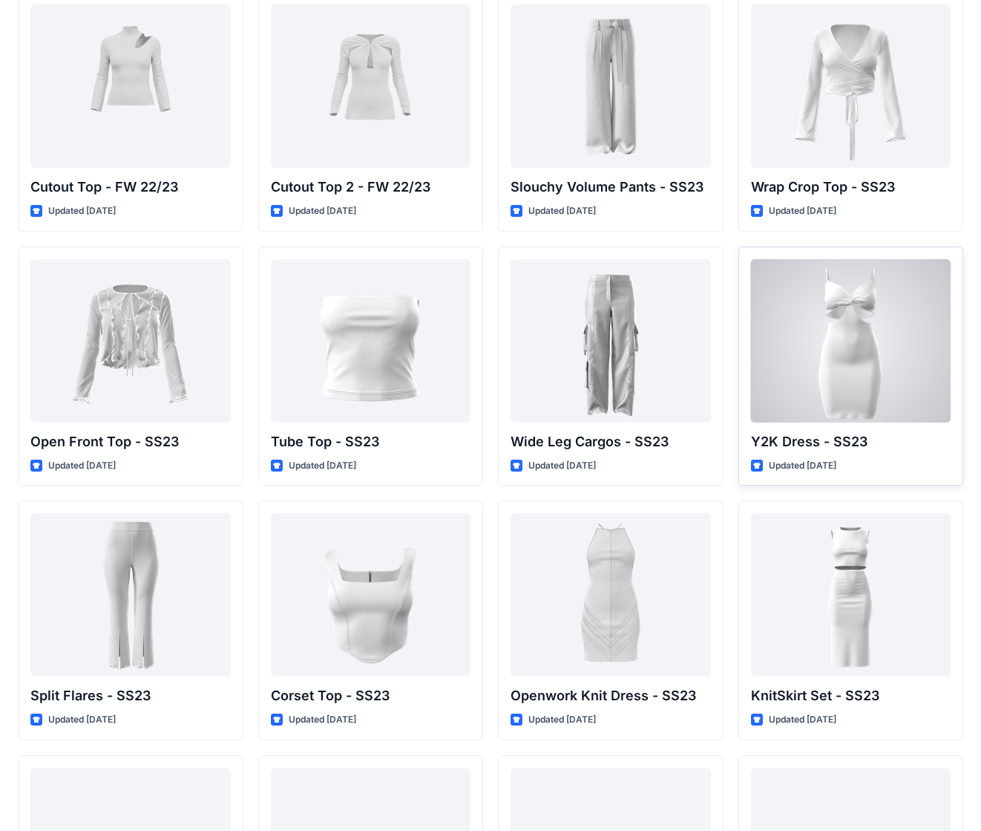
scroll to position [577, 0]
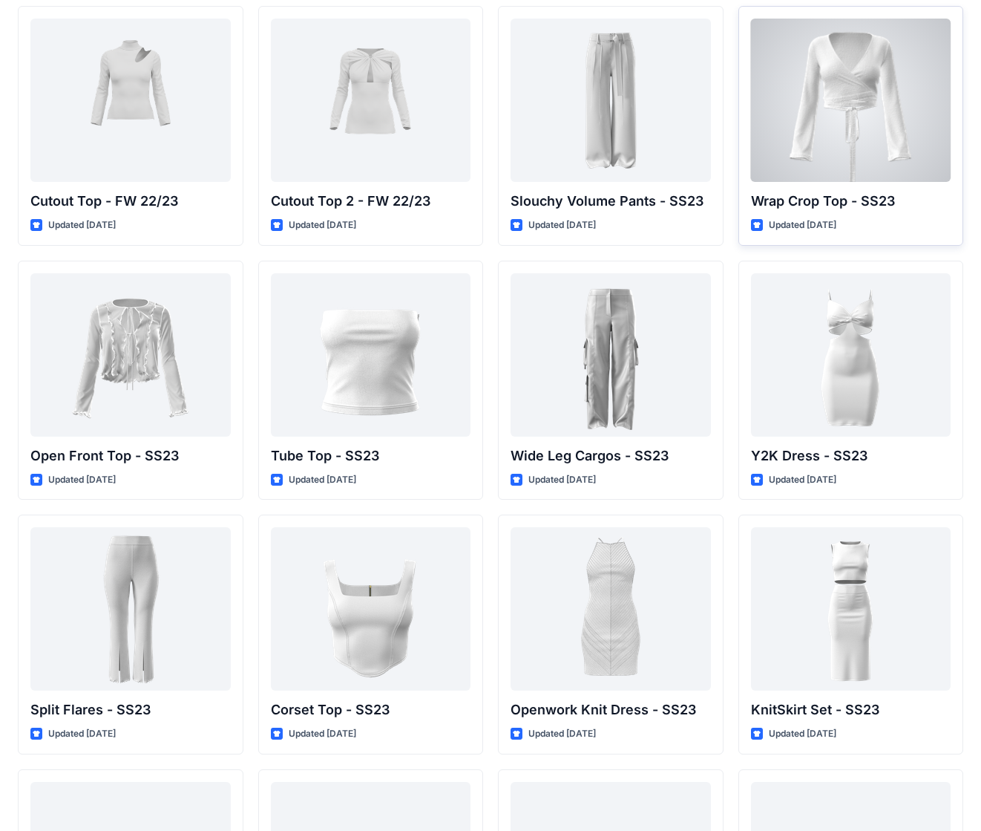
click at [742, 57] on div at bounding box center [851, 100] width 200 height 163
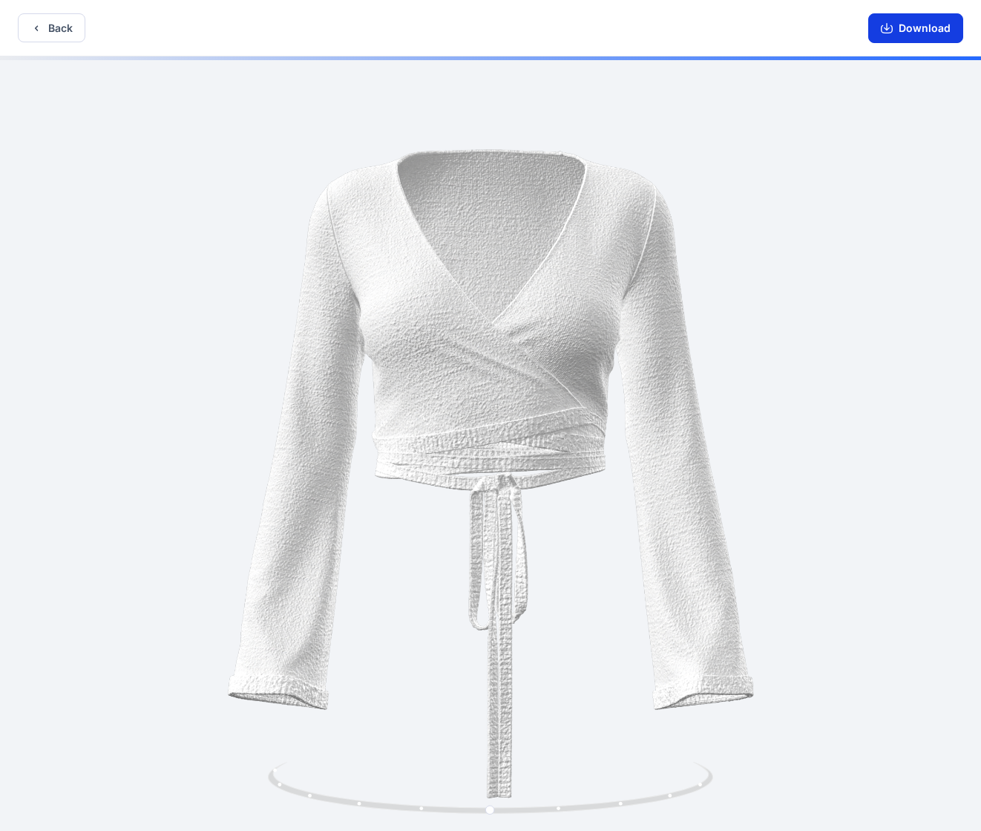
click at [742, 32] on button "Download" at bounding box center [915, 28] width 95 height 30
click at [46, 27] on button "Back" at bounding box center [52, 27] width 68 height 29
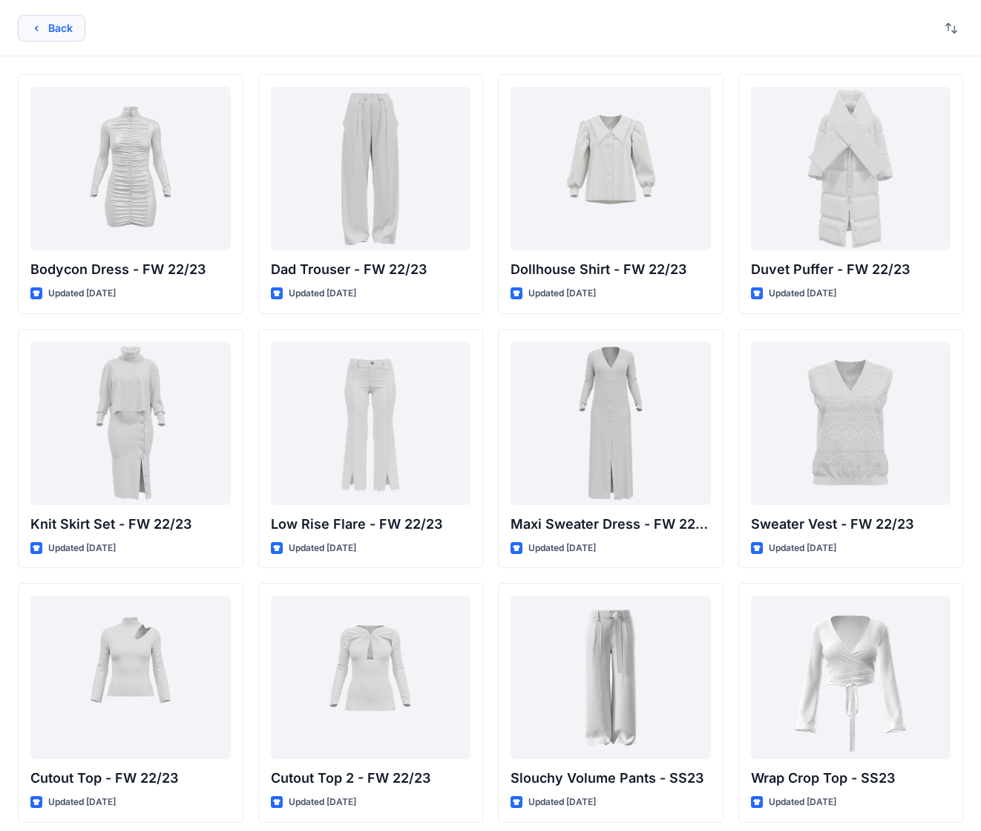
click at [59, 23] on button "Back" at bounding box center [52, 28] width 68 height 27
